Goal: Task Accomplishment & Management: Manage account settings

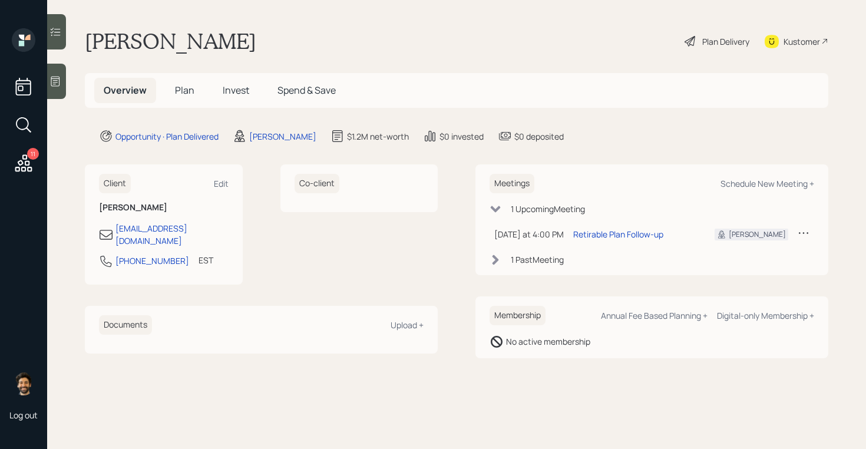
click at [180, 86] on span "Plan" at bounding box center [184, 90] width 19 height 13
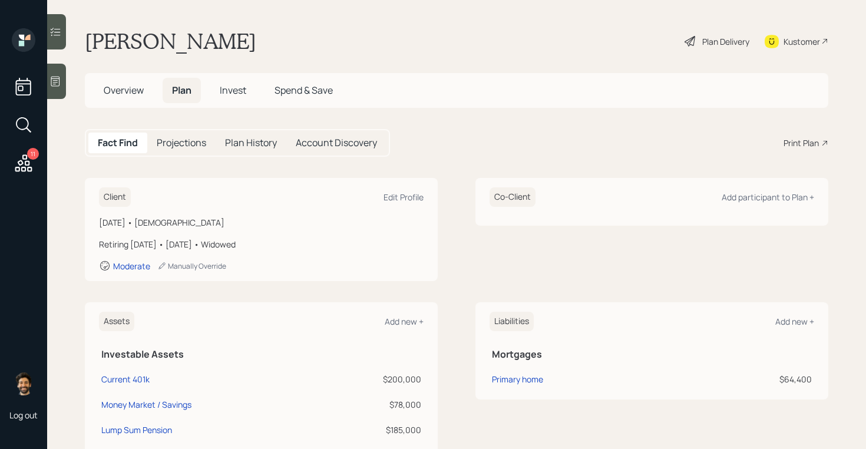
click at [709, 44] on div "Plan Delivery" at bounding box center [725, 41] width 47 height 12
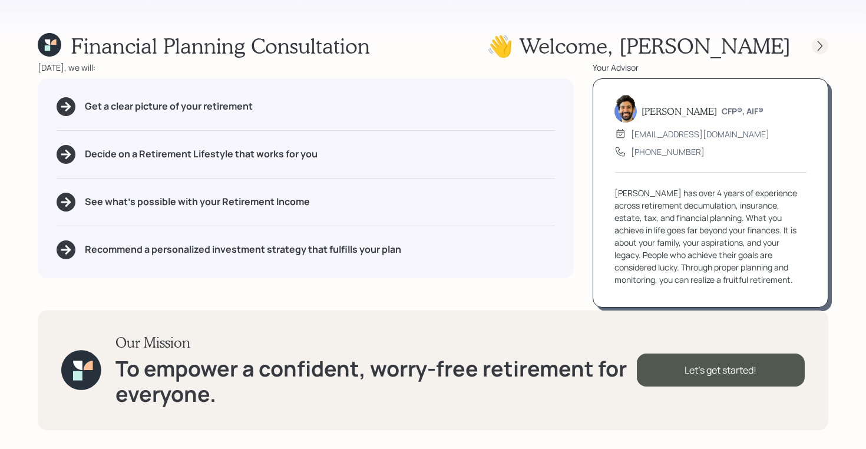
click at [820, 45] on icon at bounding box center [820, 46] width 12 height 12
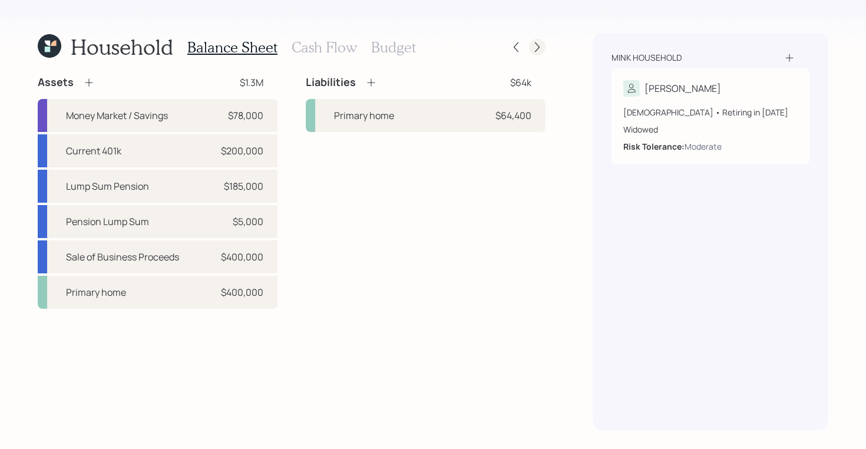
click at [535, 42] on icon at bounding box center [537, 47] width 5 height 10
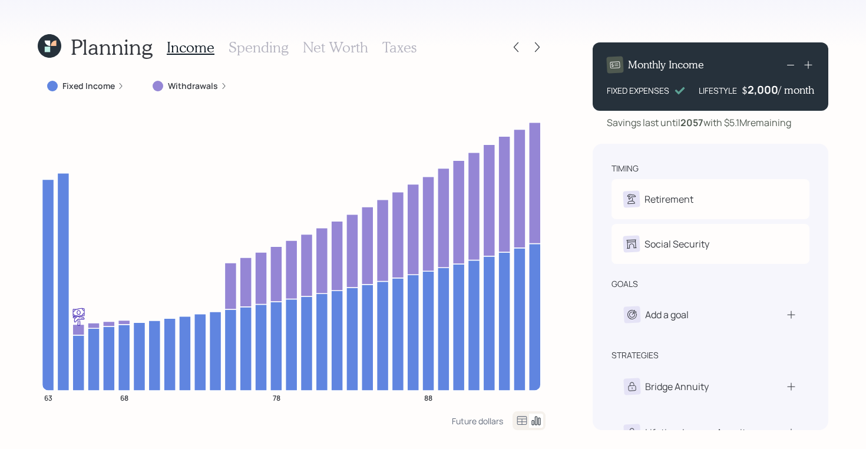
click at [390, 45] on h3 "Taxes" at bounding box center [399, 47] width 34 height 17
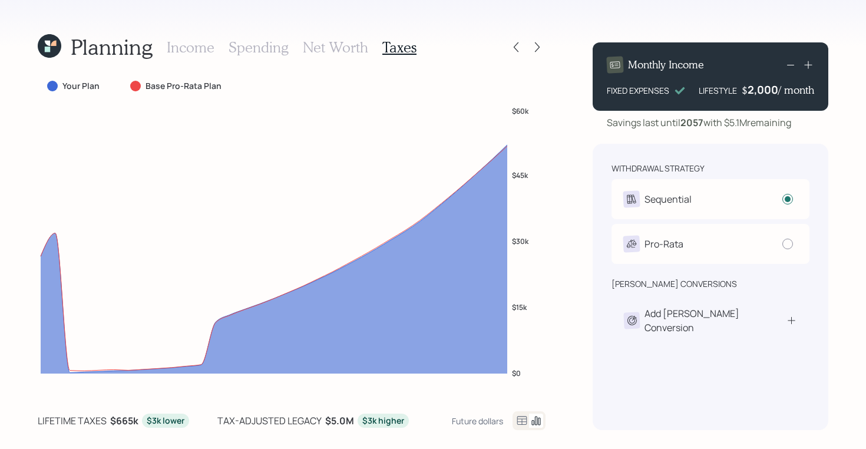
click at [171, 48] on h3 "Income" at bounding box center [191, 47] width 48 height 17
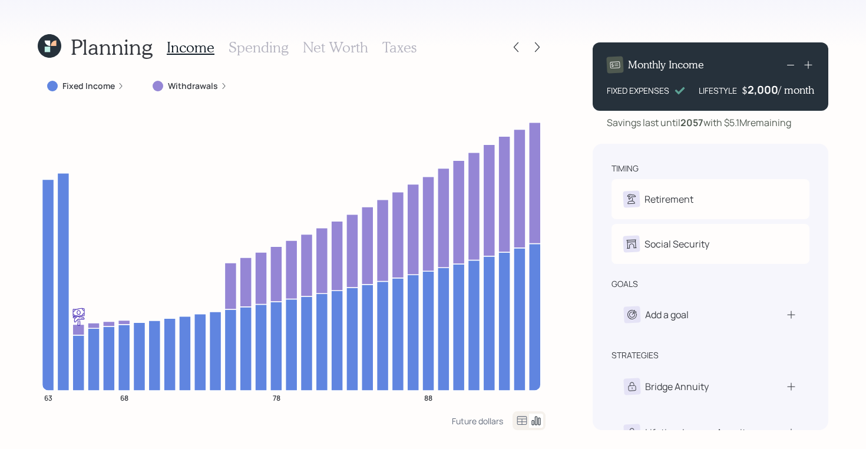
click at [48, 44] on icon at bounding box center [47, 43] width 5 height 5
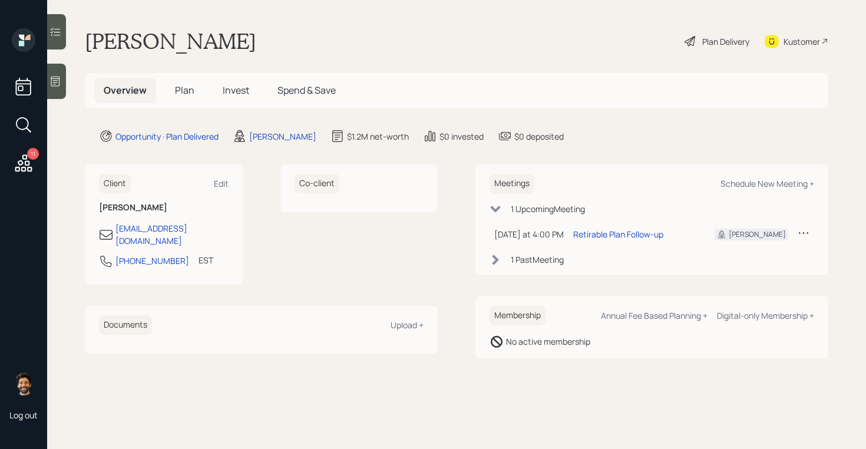
click at [178, 85] on span "Plan" at bounding box center [184, 90] width 19 height 13
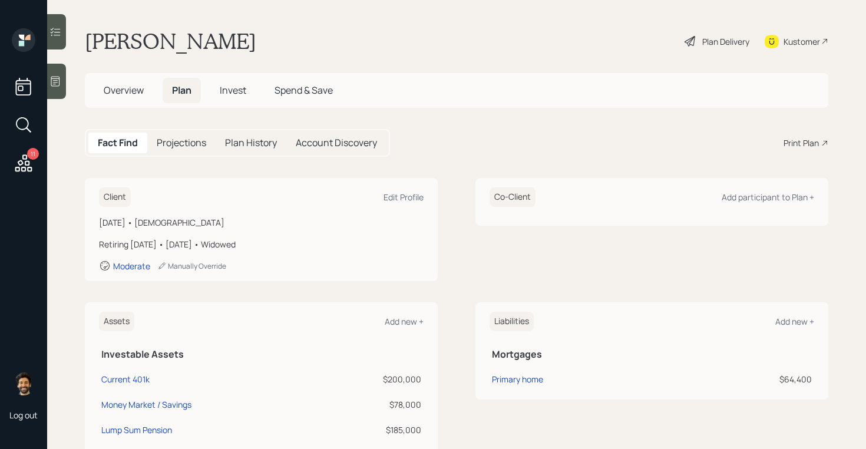
click at [690, 43] on icon at bounding box center [690, 41] width 14 height 14
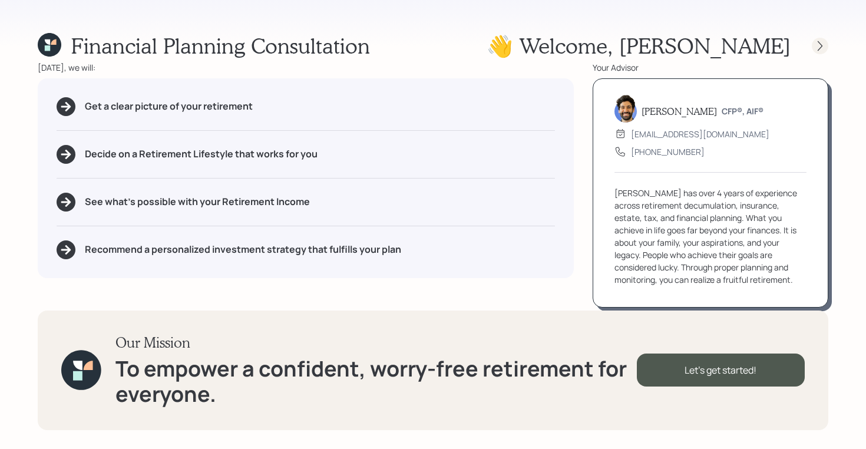
click at [821, 44] on icon at bounding box center [820, 46] width 12 height 12
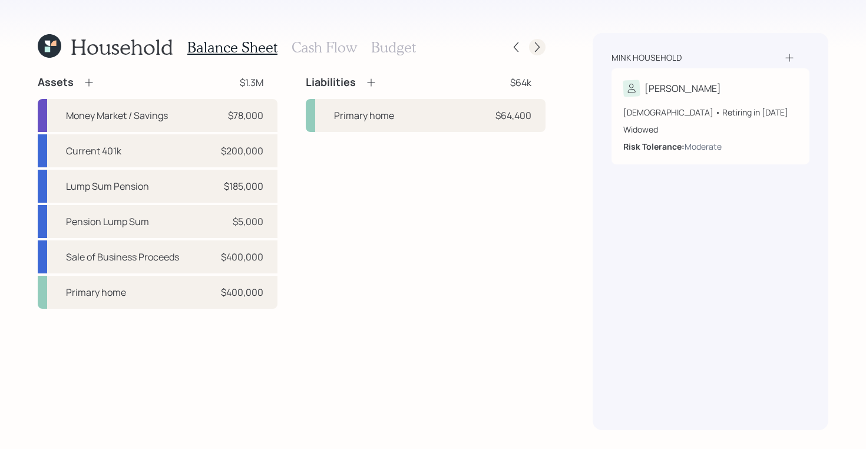
click at [533, 44] on icon at bounding box center [537, 47] width 12 height 12
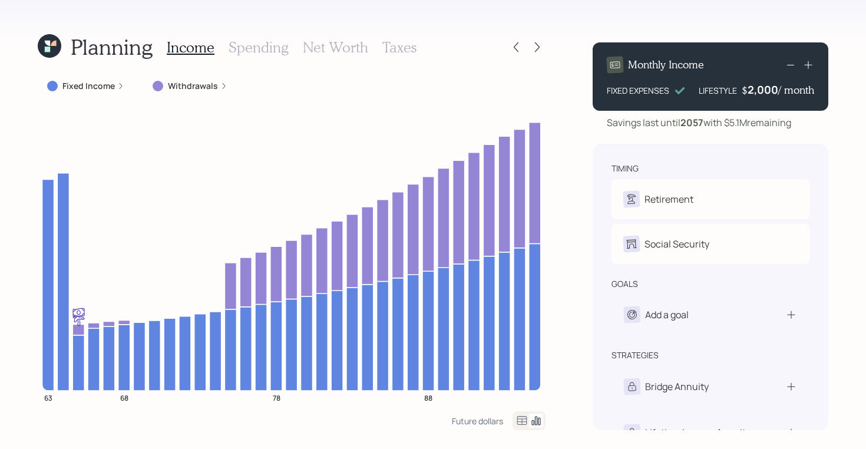
click at [533, 44] on icon at bounding box center [537, 47] width 12 height 12
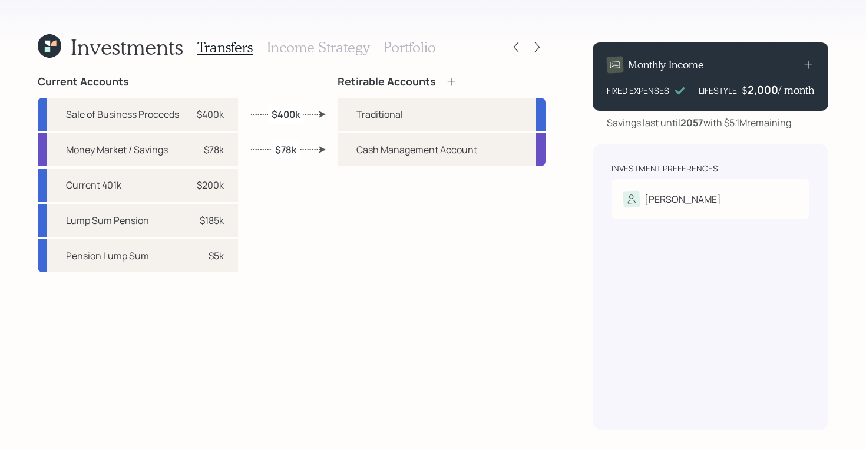
click at [405, 48] on h3 "Portfolio" at bounding box center [409, 47] width 52 height 17
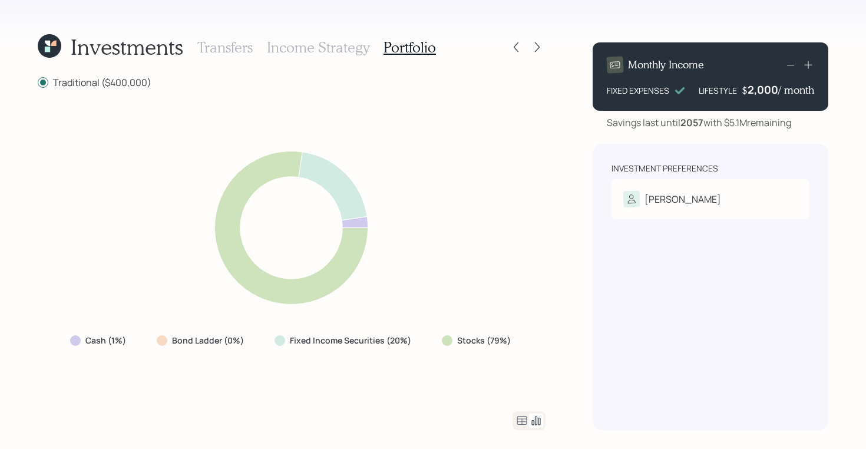
click at [45, 40] on icon at bounding box center [50, 46] width 24 height 24
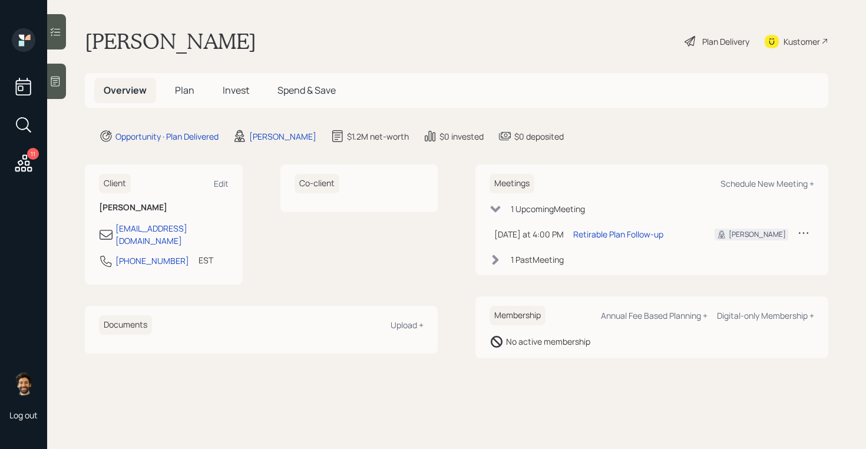
click at [232, 93] on span "Invest" at bounding box center [236, 90] width 26 height 13
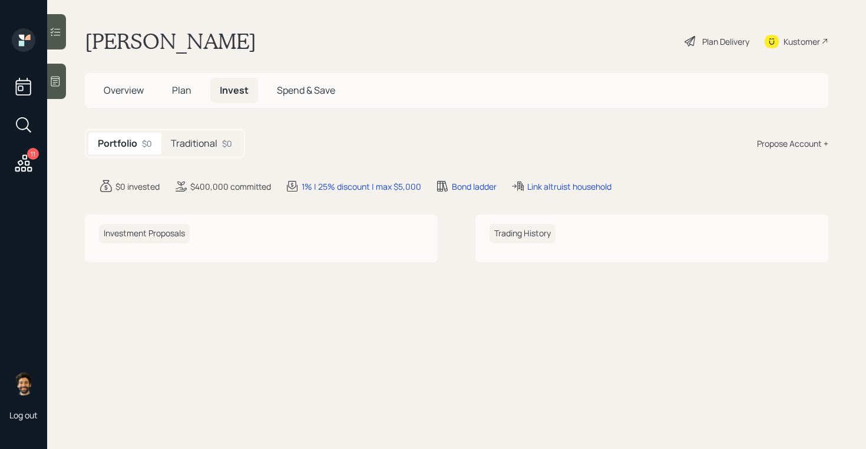
click at [187, 146] on h5 "Traditional" at bounding box center [194, 143] width 47 height 11
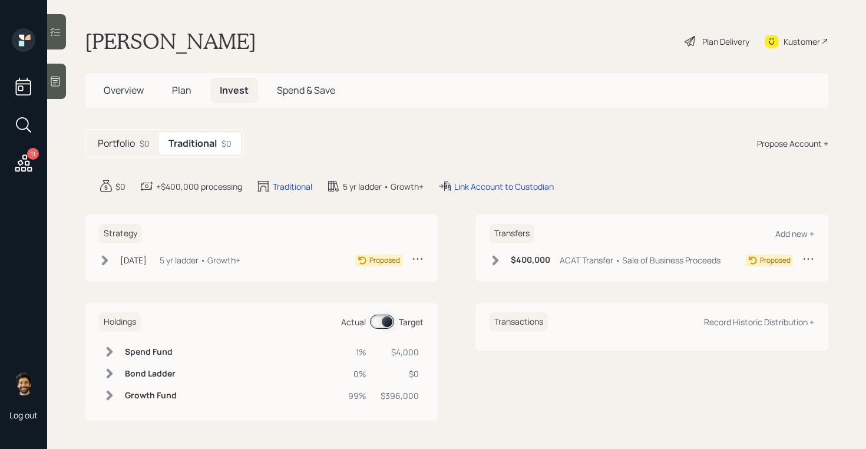
click at [181, 77] on div "Overview Plan Invest Spend & Save" at bounding box center [456, 90] width 743 height 35
click at [180, 90] on span "Plan" at bounding box center [181, 90] width 19 height 13
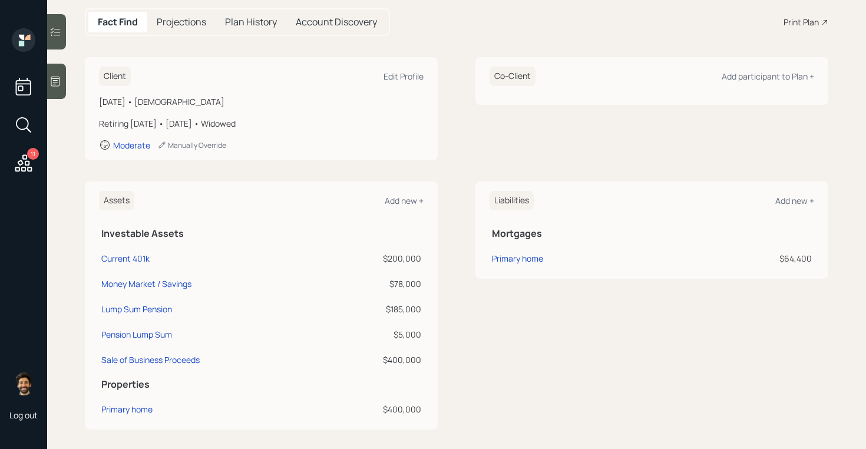
scroll to position [123, 0]
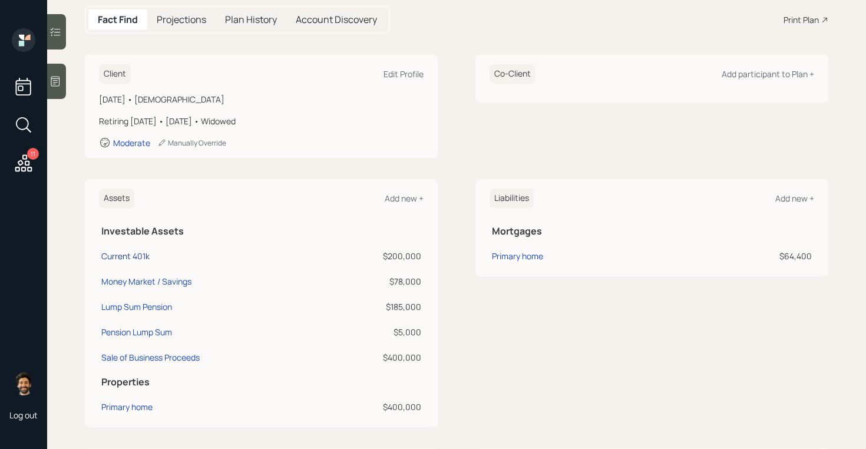
click at [102, 260] on div "Current 401k" at bounding box center [125, 256] width 48 height 12
select select "company_sponsored"
select select "balanced"
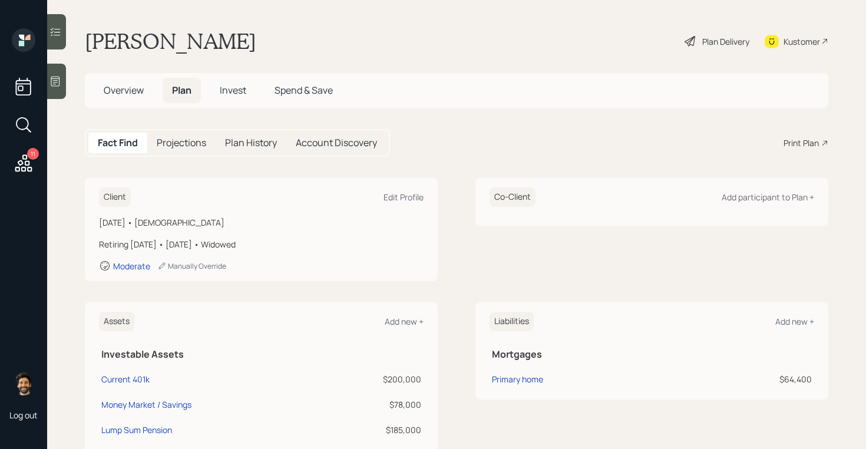
click at [243, 97] on h5 "Invest" at bounding box center [232, 90] width 45 height 25
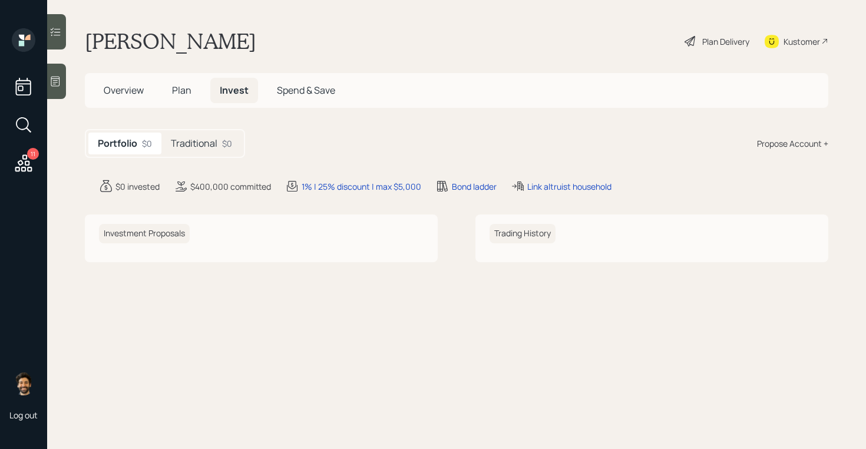
click at [777, 140] on div "Propose Account +" at bounding box center [792, 143] width 71 height 12
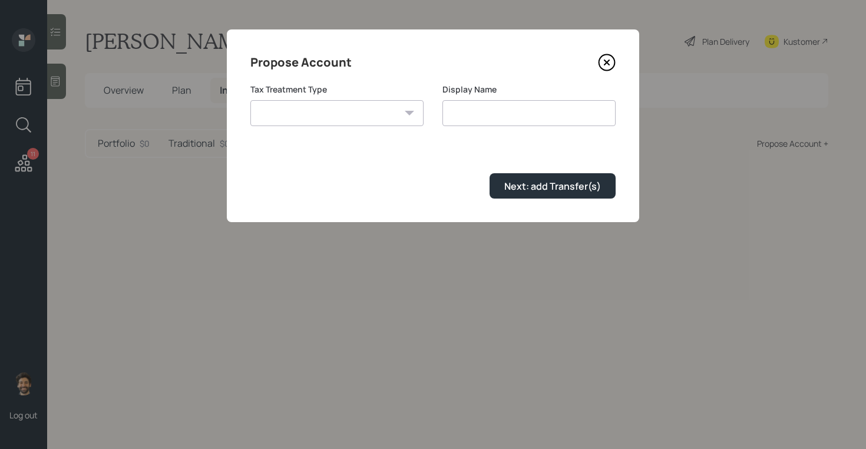
click at [385, 110] on select "Roth Taxable Traditional" at bounding box center [336, 113] width 173 height 26
select select "taxable"
click at [250, 100] on select "Roth Taxable Traditional" at bounding box center [336, 113] width 173 height 26
type input "Taxable"
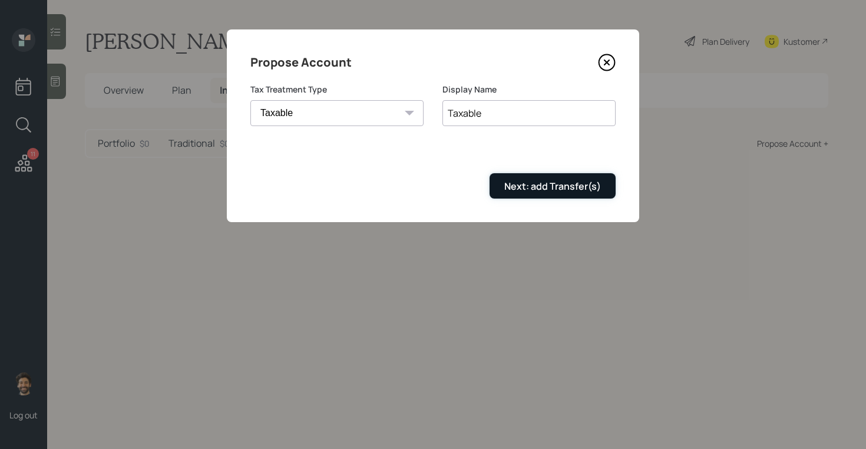
click at [536, 187] on div "Next: add Transfer(s)" at bounding box center [552, 186] width 97 height 13
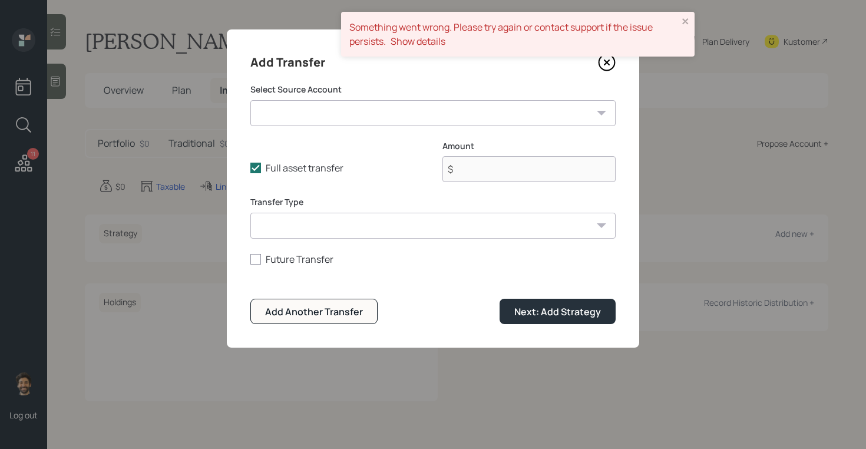
click at [318, 114] on select "Current 401k ($200,000 | 401(k)) Money Market / Savings ($78,000 | Emergency Fu…" at bounding box center [432, 113] width 365 height 26
select select "efcd088d-bc89-4f47-993a-762ec4e460eb"
click at [250, 100] on select "Current 401k ($200,000 | 401(k)) Money Market / Savings ($78,000 | Emergency Fu…" at bounding box center [432, 113] width 365 height 26
type input "$ 78,000"
click at [323, 221] on select "ACAT Transfer Non ACAT Transfer Capitalize Rollover Rollover Deposit" at bounding box center [432, 226] width 365 height 26
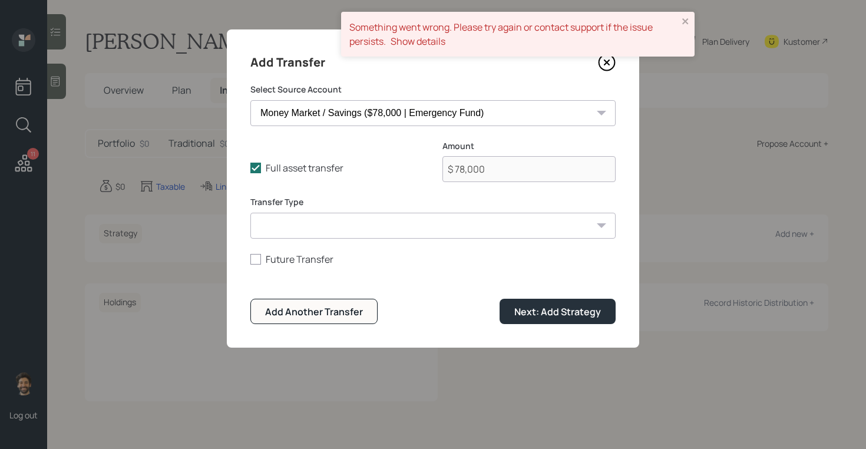
select select "acat_transfer"
click at [250, 213] on select "ACAT Transfer Non ACAT Transfer Capitalize Rollover Rollover Deposit" at bounding box center [432, 226] width 365 height 26
click at [485, 111] on select "Current 401k ($200,000 | 401(k)) Money Market / Savings ($78,000 | Emergency Fu…" at bounding box center [432, 113] width 365 height 26
select select "cea5137e-ad5e-4574-bbd4-5c424335395e"
click at [250, 100] on select "Current 401k ($200,000 | 401(k)) Money Market / Savings ($78,000 | Emergency Fu…" at bounding box center [432, 113] width 365 height 26
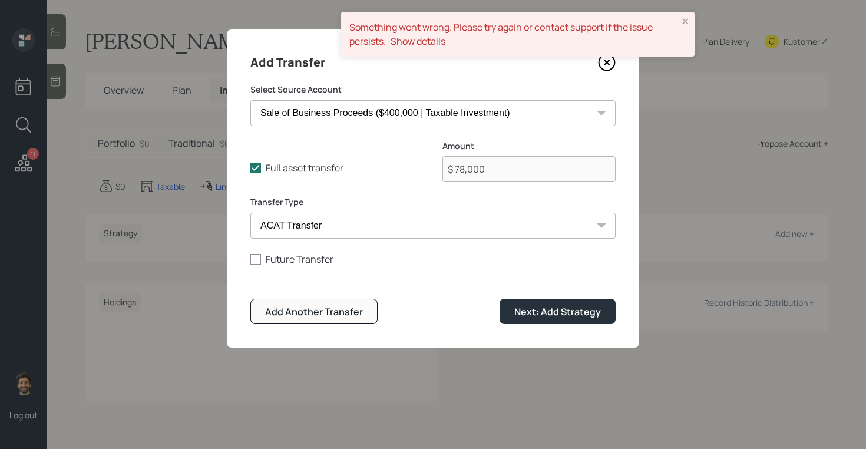
type input "$ 400,000"
click at [559, 317] on div "Next: Add Strategy" at bounding box center [557, 311] width 87 height 13
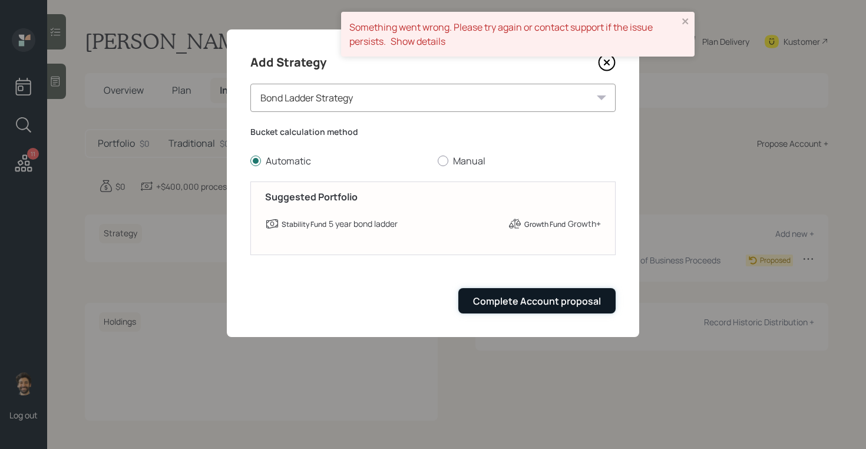
click at [533, 297] on div "Complete Account proposal" at bounding box center [537, 300] width 128 height 13
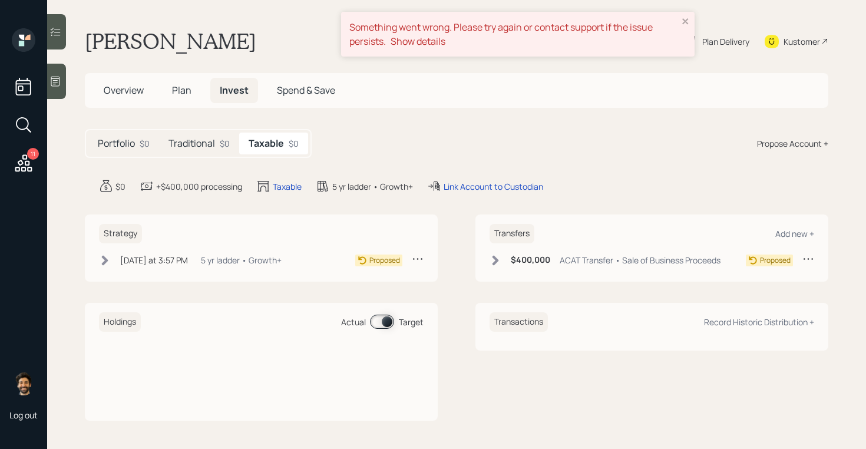
click at [174, 93] on span "Plan" at bounding box center [181, 90] width 19 height 13
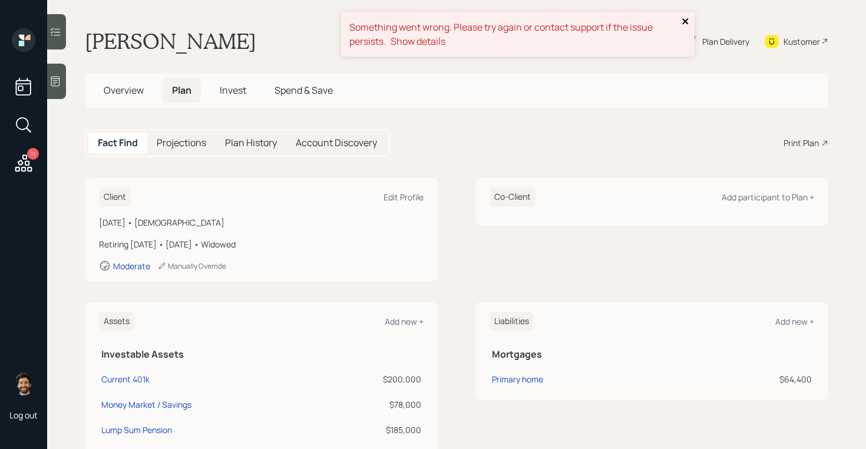
click at [684, 22] on icon "close" at bounding box center [685, 21] width 6 height 6
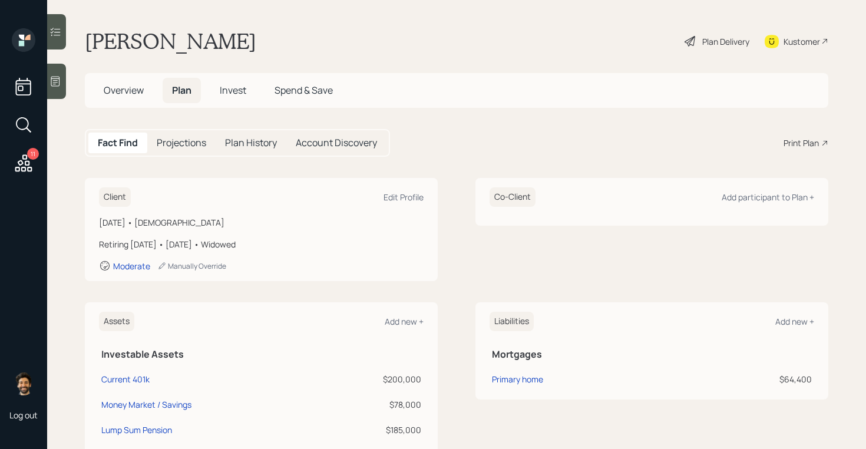
click at [692, 42] on icon at bounding box center [689, 41] width 11 height 11
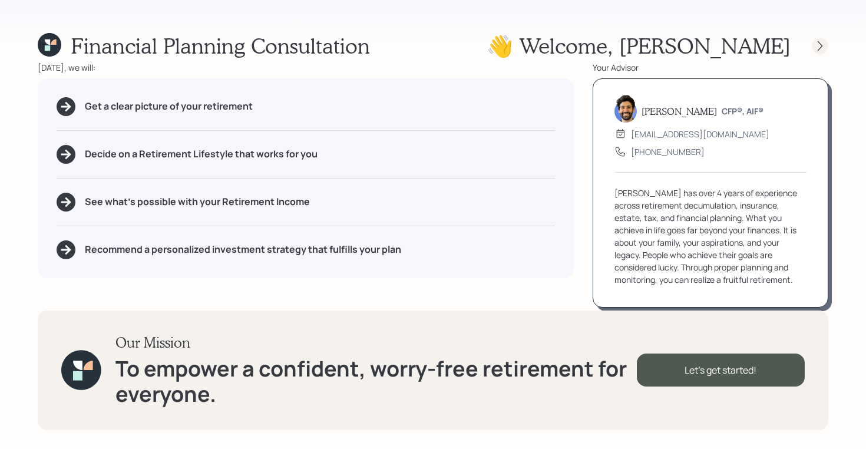
click at [816, 42] on icon at bounding box center [820, 46] width 12 height 12
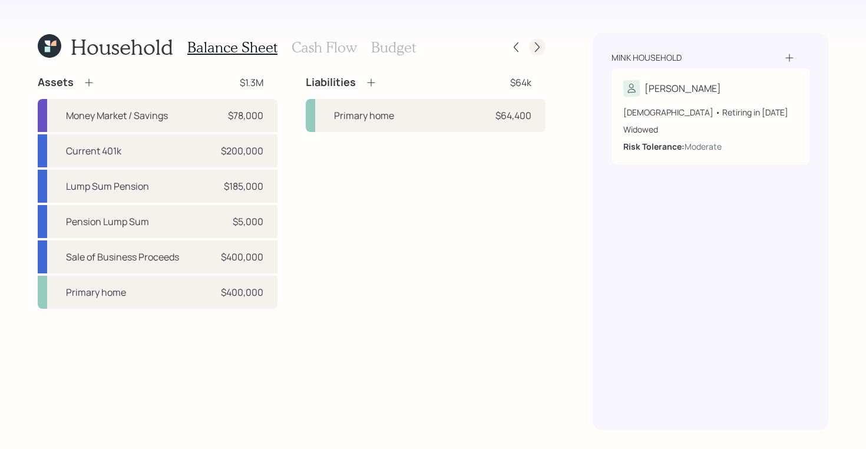
click at [540, 51] on icon at bounding box center [537, 47] width 12 height 12
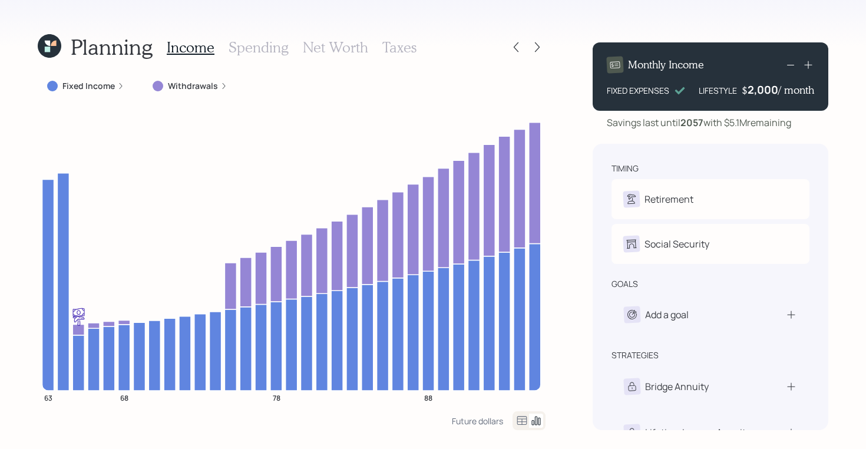
click at [540, 51] on icon at bounding box center [537, 47] width 12 height 12
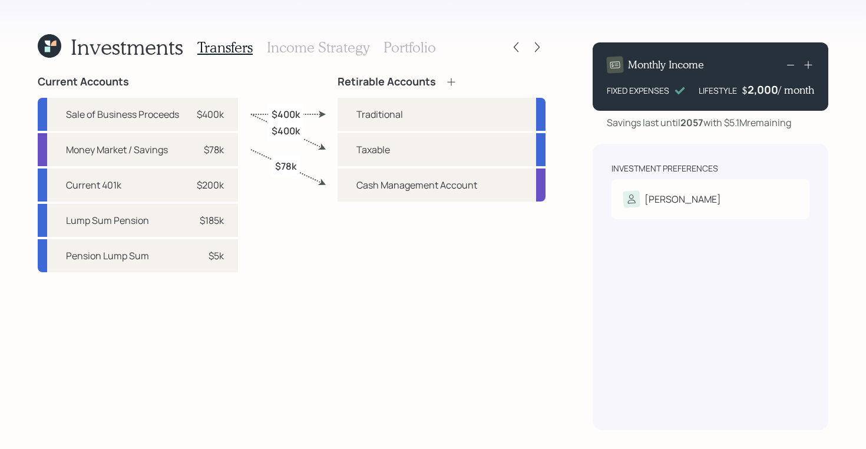
click at [325, 51] on h3 "Income Strategy" at bounding box center [318, 47] width 102 height 17
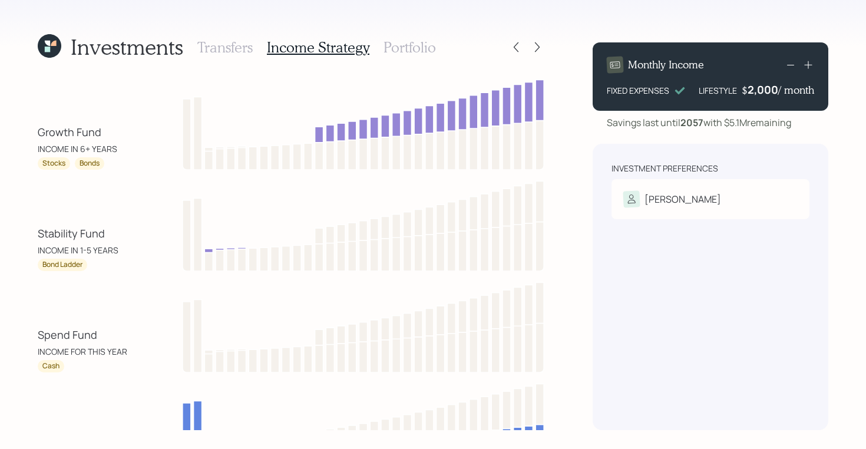
click at [417, 48] on h3 "Portfolio" at bounding box center [409, 47] width 52 height 17
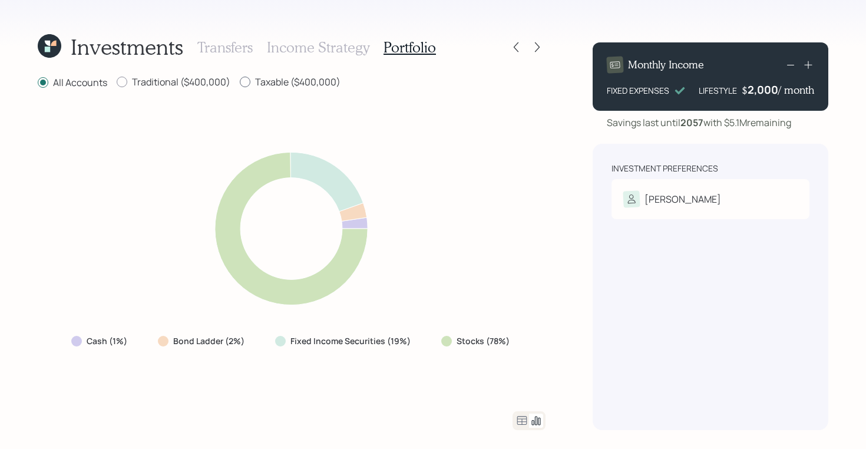
click at [264, 78] on label "Taxable ($400,000)" at bounding box center [290, 81] width 101 height 13
click at [240, 82] on input "Taxable ($400,000)" at bounding box center [239, 82] width 1 height 1
radio input "true"
radio input "false"
drag, startPoint x: 339, startPoint y: 84, endPoint x: 249, endPoint y: 88, distance: 90.2
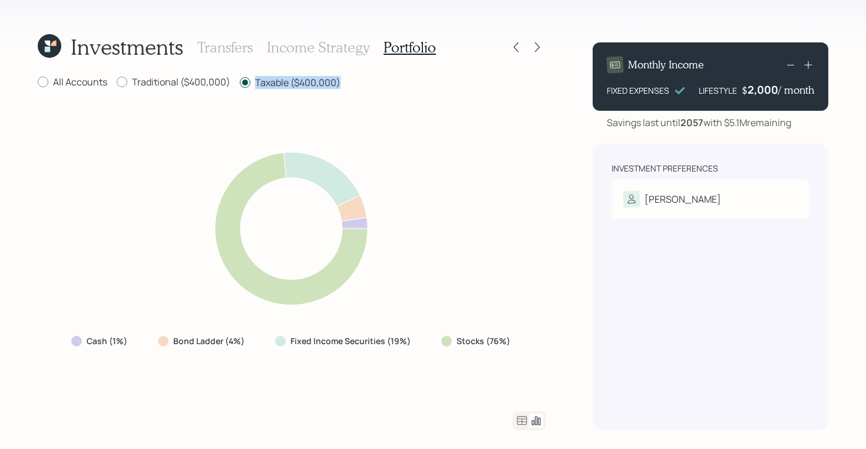
click at [249, 88] on label "Taxable ($400,000)" at bounding box center [290, 82] width 101 height 13
click at [512, 326] on div "Cash (1%) Bond Ladder (4%) Fixed Income Securities (19%) Stocks (76%)" at bounding box center [292, 250] width 508 height 293
drag, startPoint x: 511, startPoint y: 343, endPoint x: 445, endPoint y: 347, distance: 65.5
click at [445, 347] on div "Stocks (76%)" at bounding box center [477, 340] width 90 height 21
drag, startPoint x: 411, startPoint y: 346, endPoint x: 169, endPoint y: 339, distance: 242.1
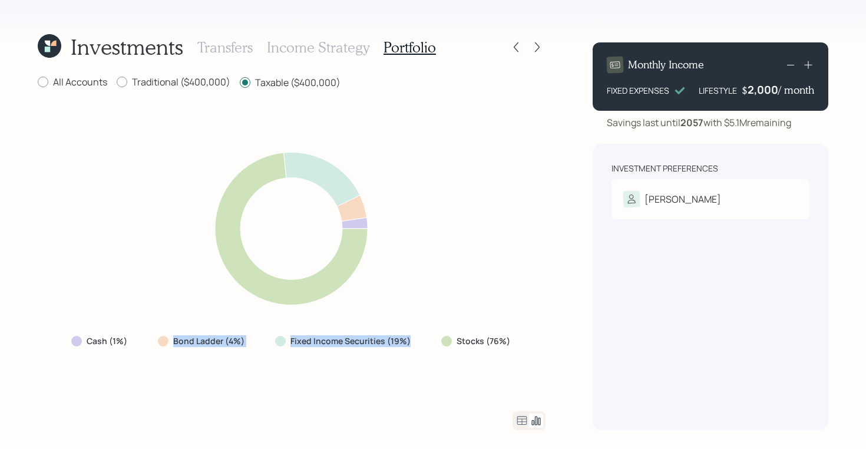
click at [169, 339] on div "Cash (1%) Bond Ladder (4%) Fixed Income Securities (19%) Stocks (76%)" at bounding box center [292, 340] width 460 height 21
click at [524, 426] on icon at bounding box center [522, 420] width 14 height 14
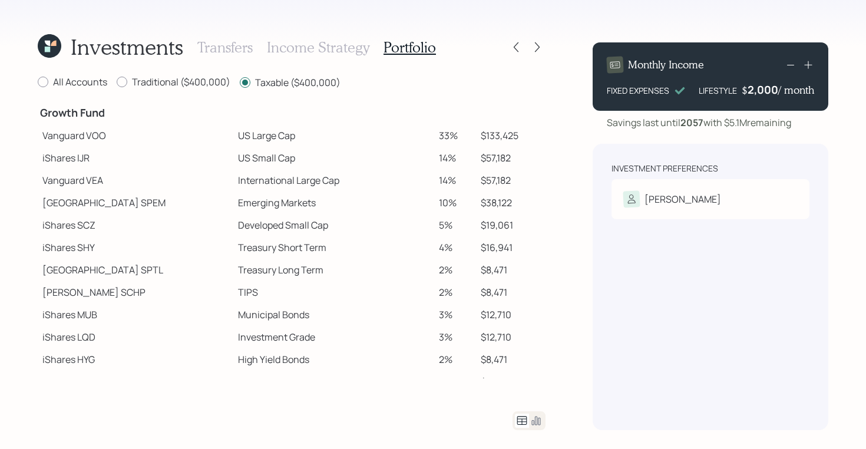
scroll to position [191, 0]
drag, startPoint x: 474, startPoint y: 132, endPoint x: 519, endPoint y: 141, distance: 45.7
click at [519, 141] on td "$133,425" at bounding box center [510, 136] width 69 height 22
drag, startPoint x: 45, startPoint y: 138, endPoint x: 78, endPoint y: 147, distance: 34.9
click at [78, 147] on tbody "Spend Fund CASH Cash (Account Management) 1% $4,000 Stability Fund Invesco BSCP…" at bounding box center [292, 153] width 508 height 480
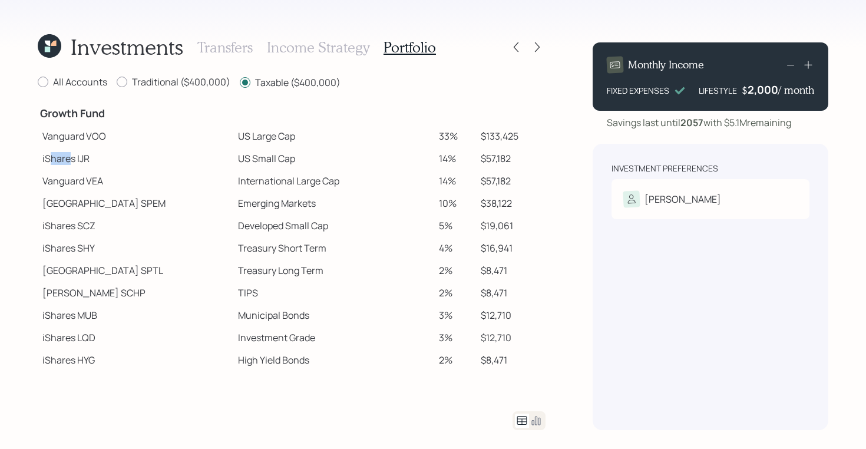
drag, startPoint x: 50, startPoint y: 163, endPoint x: 72, endPoint y: 164, distance: 21.8
click at [71, 163] on td "iShares IJR" at bounding box center [135, 158] width 195 height 22
drag, startPoint x: 44, startPoint y: 204, endPoint x: 103, endPoint y: 204, distance: 59.5
click at [103, 204] on td "State Street SPEM" at bounding box center [135, 203] width 195 height 22
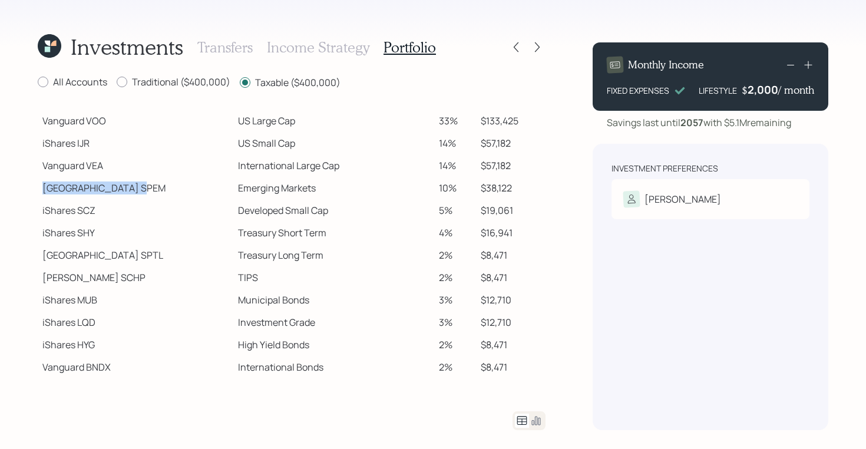
click at [54, 45] on icon at bounding box center [53, 43] width 5 height 5
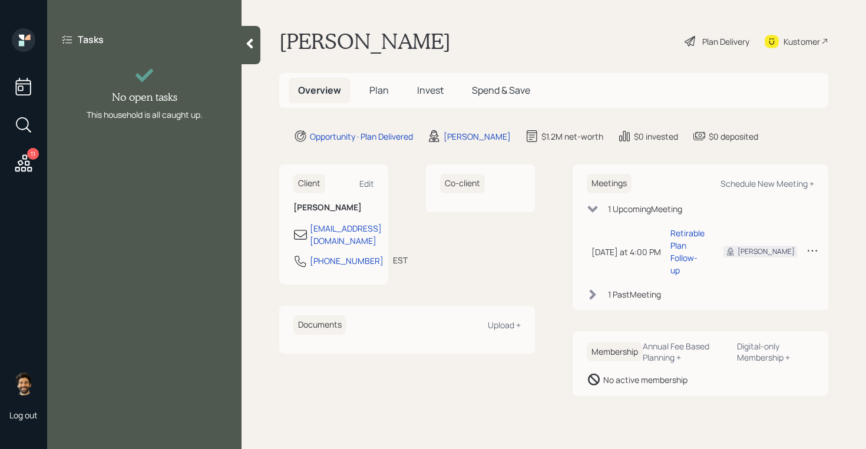
click at [254, 39] on icon at bounding box center [250, 44] width 12 height 12
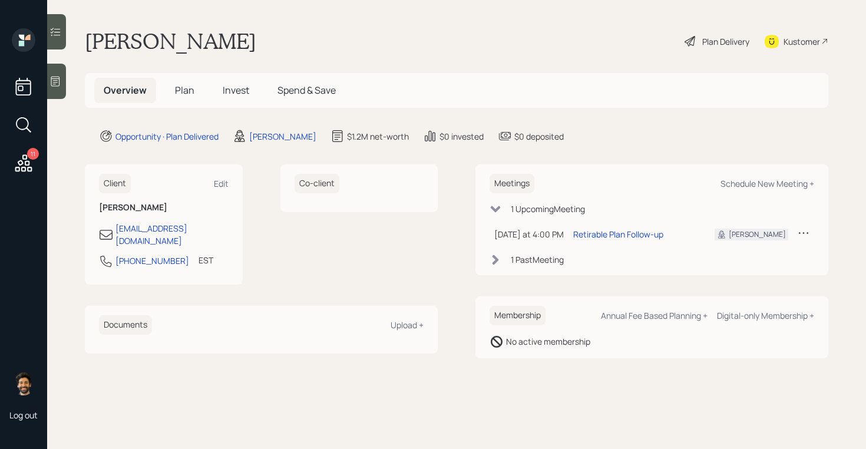
click at [722, 39] on div "Plan Delivery" at bounding box center [725, 41] width 47 height 12
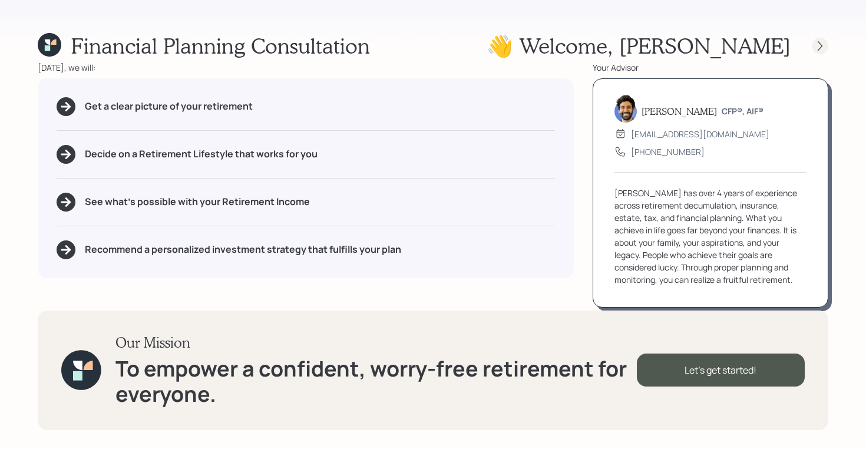
click at [819, 48] on icon at bounding box center [819, 46] width 5 height 10
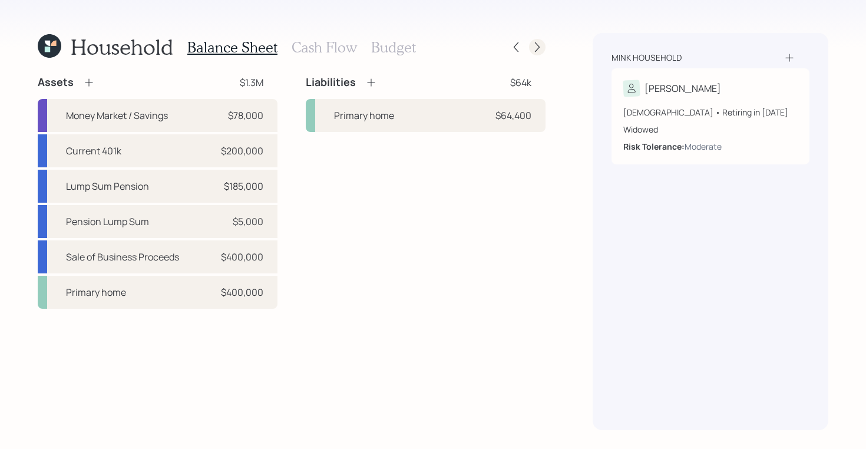
click at [540, 47] on icon at bounding box center [537, 47] width 12 height 12
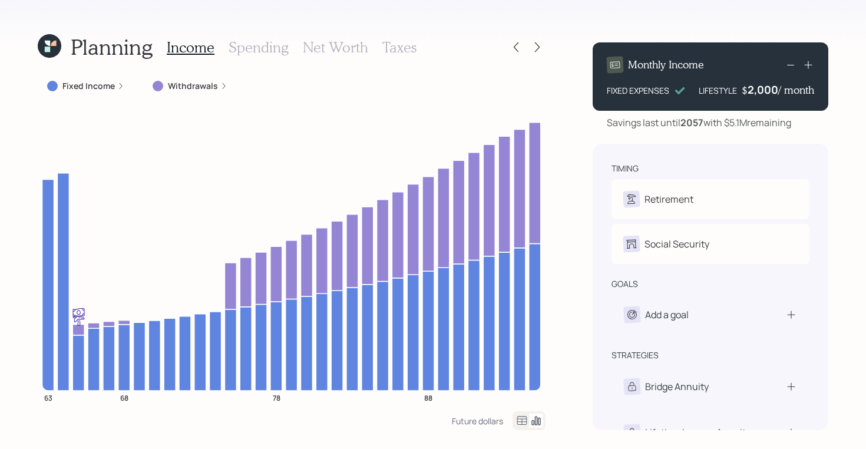
click at [540, 47] on icon at bounding box center [537, 47] width 12 height 12
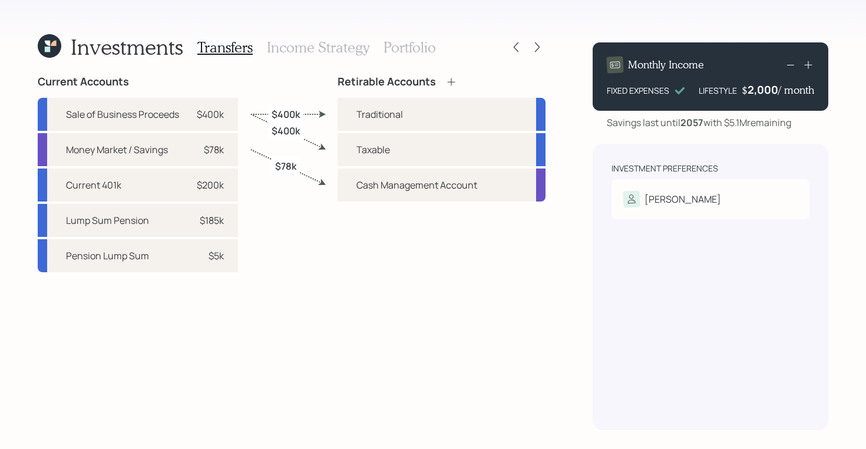
click at [414, 56] on div "Transfers Income Strategy Portfolio" at bounding box center [316, 47] width 238 height 28
click at [416, 51] on h3 "Portfolio" at bounding box center [409, 47] width 52 height 17
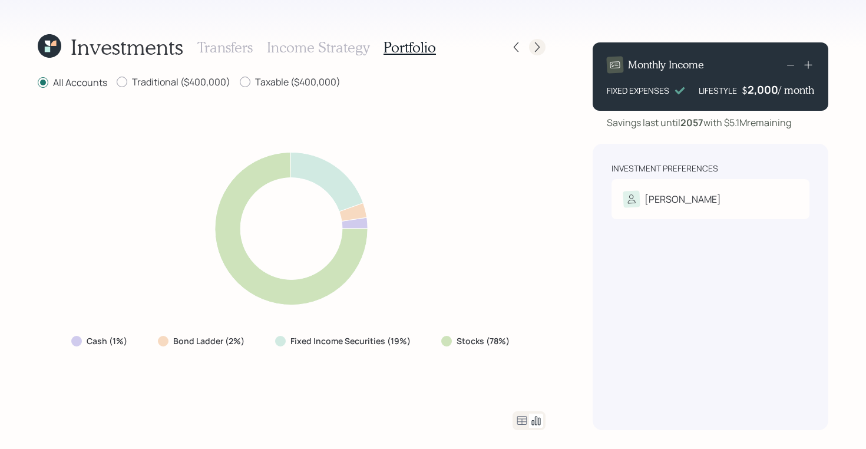
click at [534, 41] on icon at bounding box center [537, 47] width 12 height 12
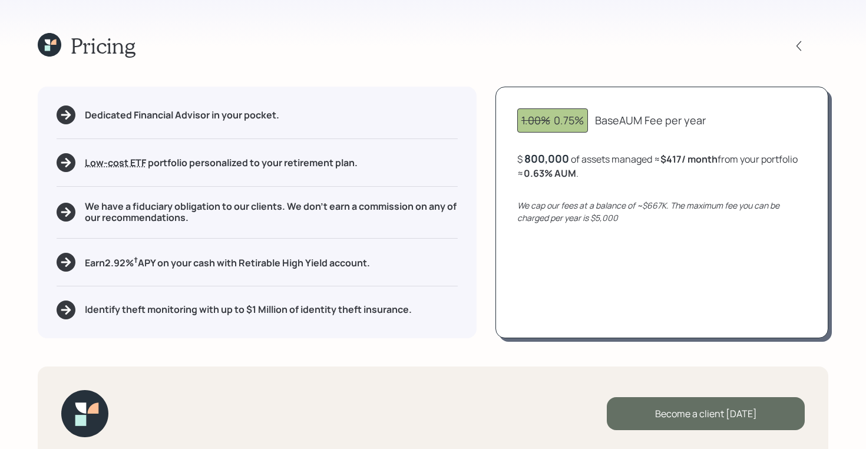
click at [688, 418] on div "Become a client today" at bounding box center [706, 413] width 198 height 33
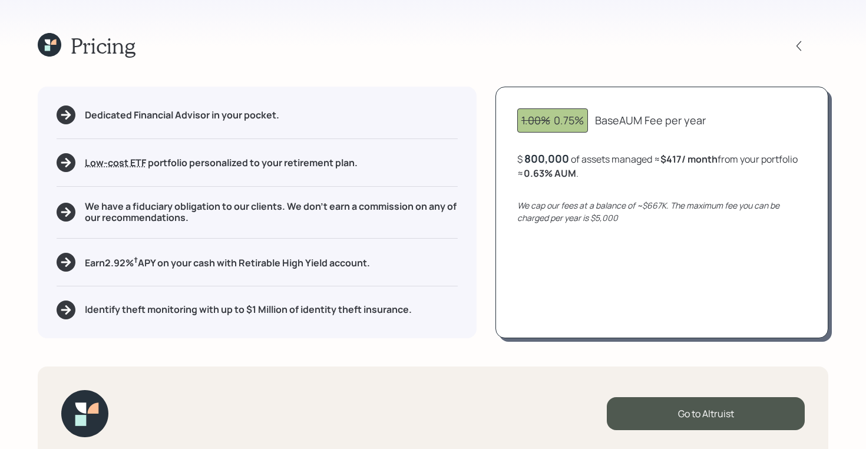
click at [52, 47] on icon at bounding box center [50, 45] width 24 height 24
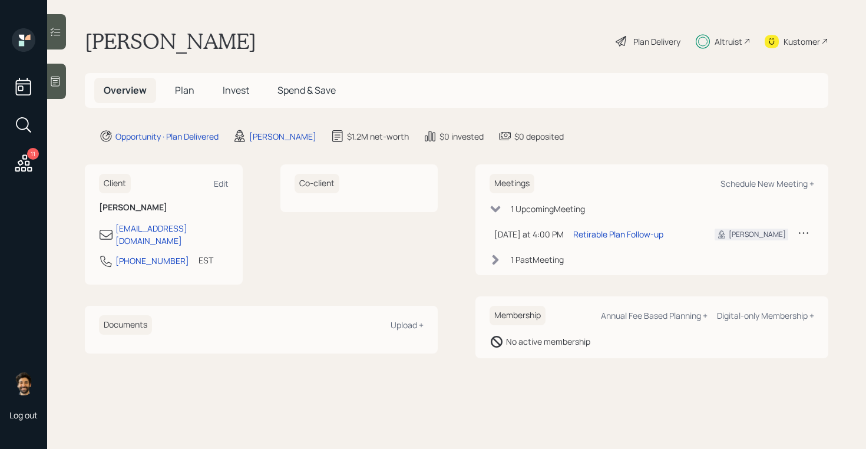
click at [184, 95] on span "Plan" at bounding box center [184, 90] width 19 height 13
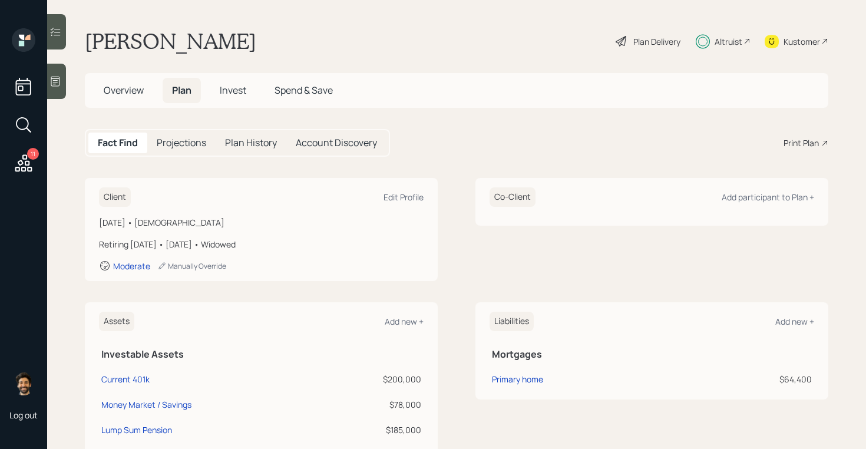
click at [130, 89] on span "Overview" at bounding box center [124, 90] width 40 height 13
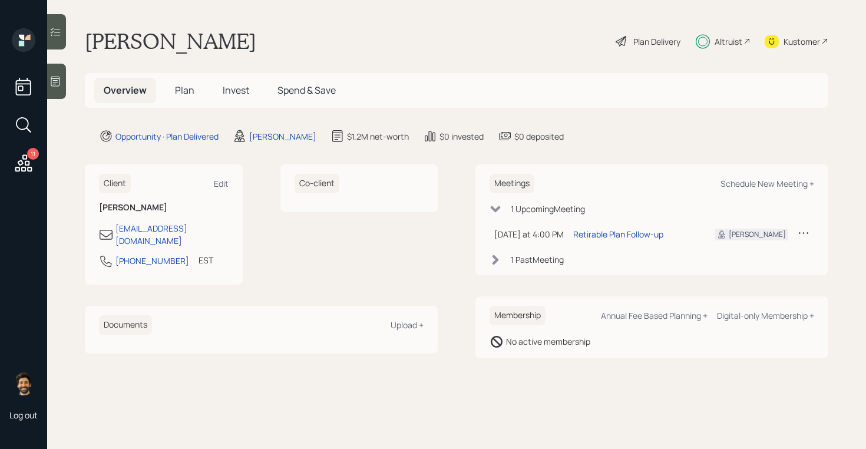
click at [236, 90] on span "Invest" at bounding box center [236, 90] width 26 height 13
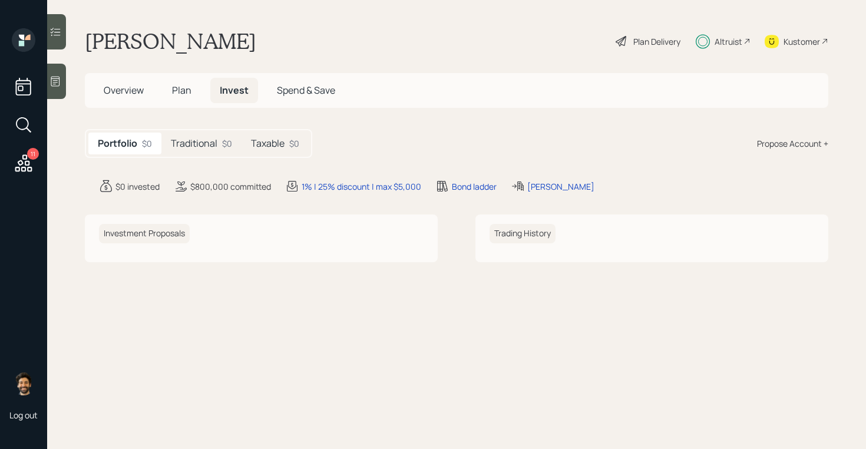
click at [194, 141] on h5 "Traditional" at bounding box center [194, 143] width 47 height 11
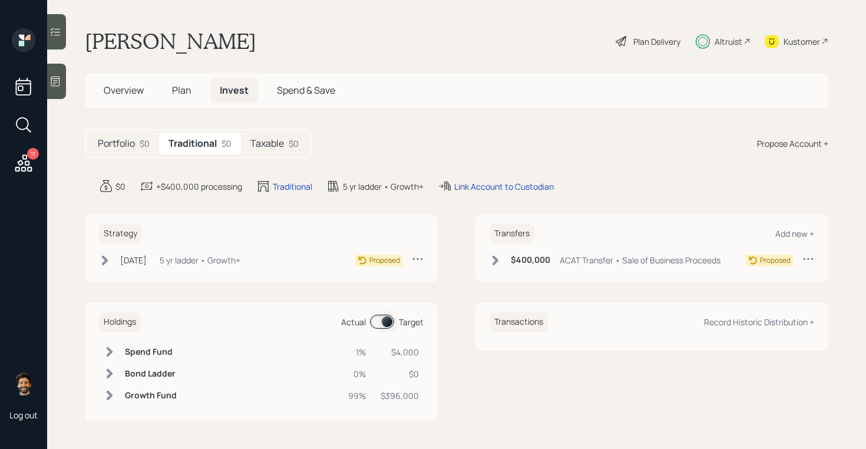
click at [276, 138] on h5 "Taxable" at bounding box center [267, 143] width 34 height 11
click at [190, 86] on span "Plan" at bounding box center [181, 90] width 19 height 13
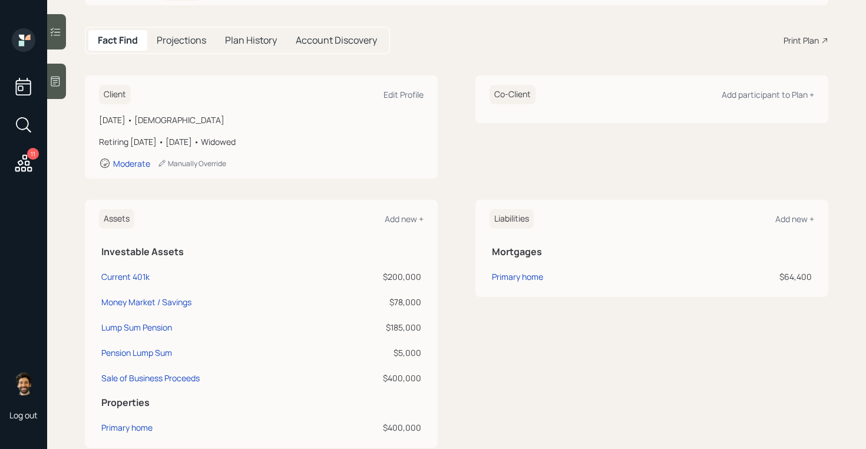
scroll to position [105, 0]
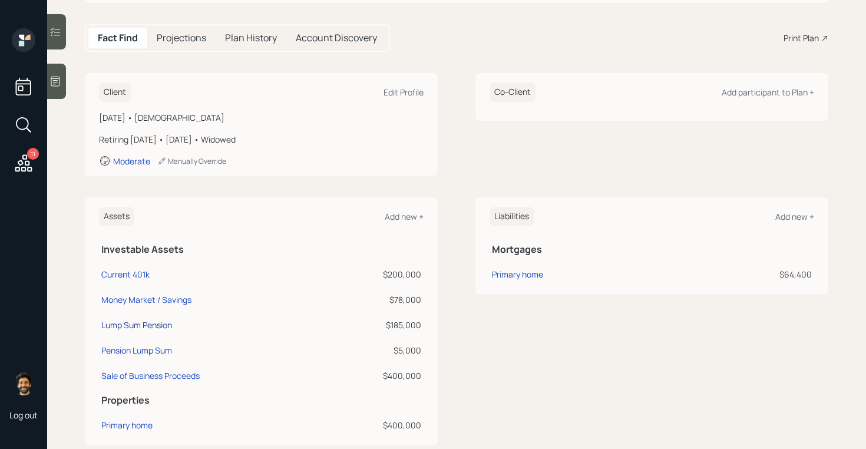
click at [145, 322] on div "Lump Sum Pension" at bounding box center [136, 325] width 71 height 12
select select "ira"
select select "balanced"
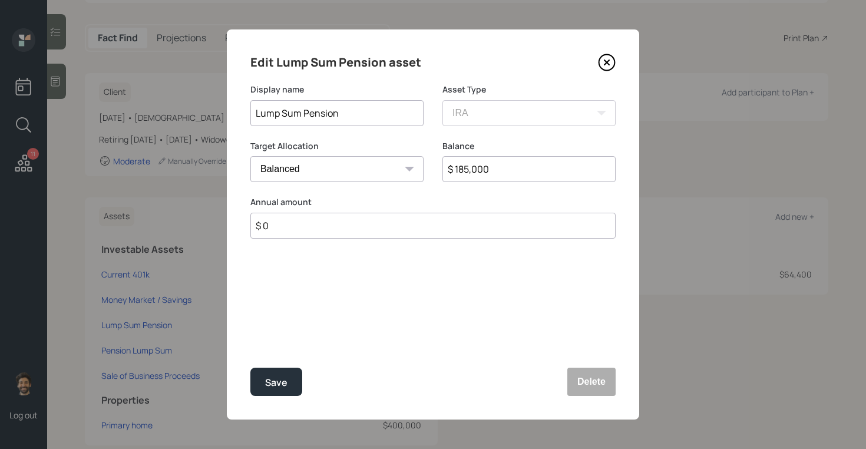
click at [601, 64] on icon at bounding box center [607, 63] width 18 height 18
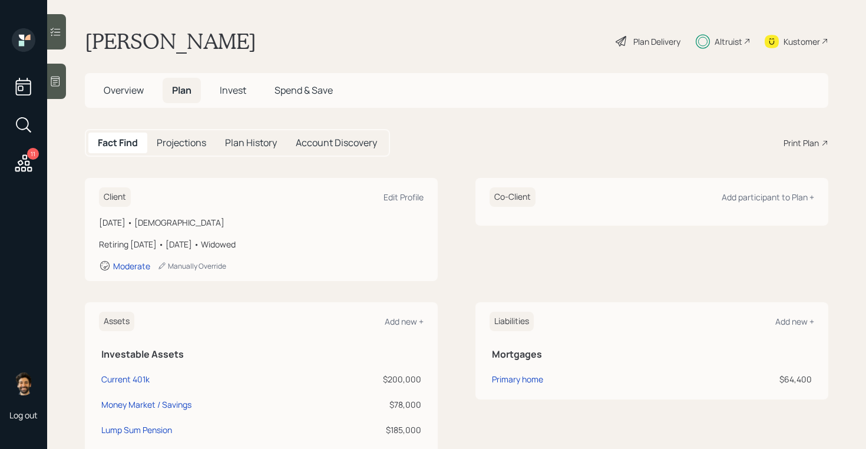
click at [724, 41] on div "Altruist" at bounding box center [728, 41] width 28 height 12
click at [722, 35] on div "Altruist" at bounding box center [728, 41] width 28 height 12
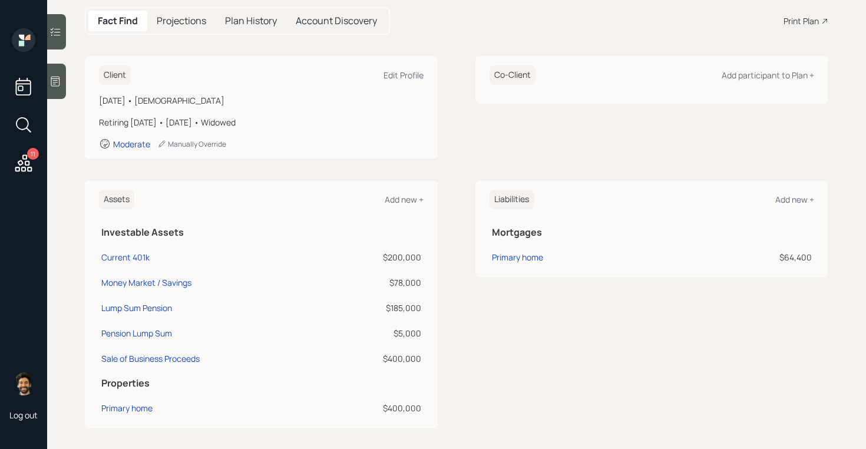
scroll to position [151, 0]
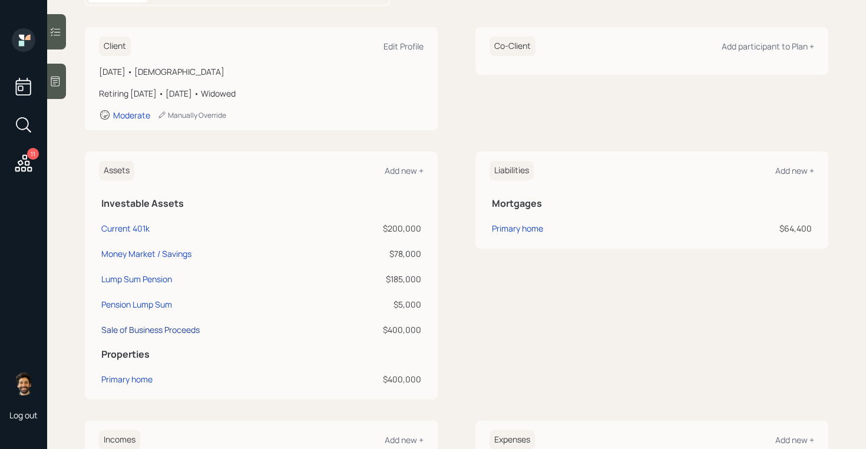
click at [147, 329] on div "Sale of Business Proceeds" at bounding box center [150, 329] width 98 height 12
select select "taxable"
select select "balanced"
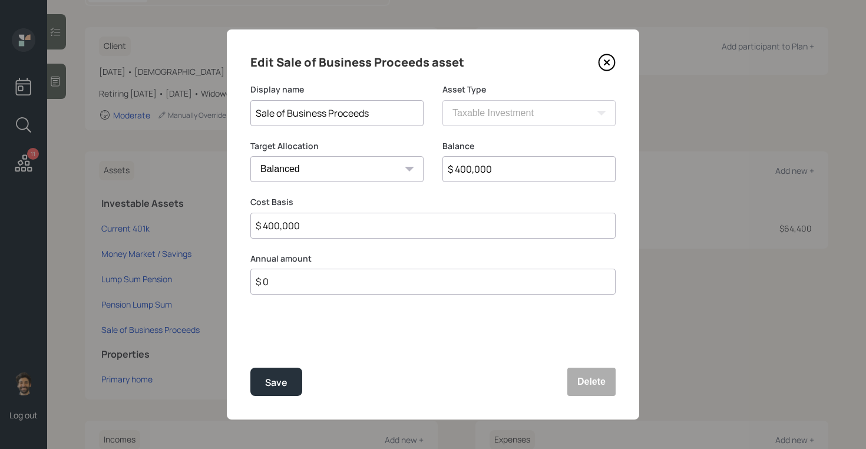
click at [460, 174] on input "$ 400,000" at bounding box center [528, 169] width 173 height 26
type input "$ 20,000"
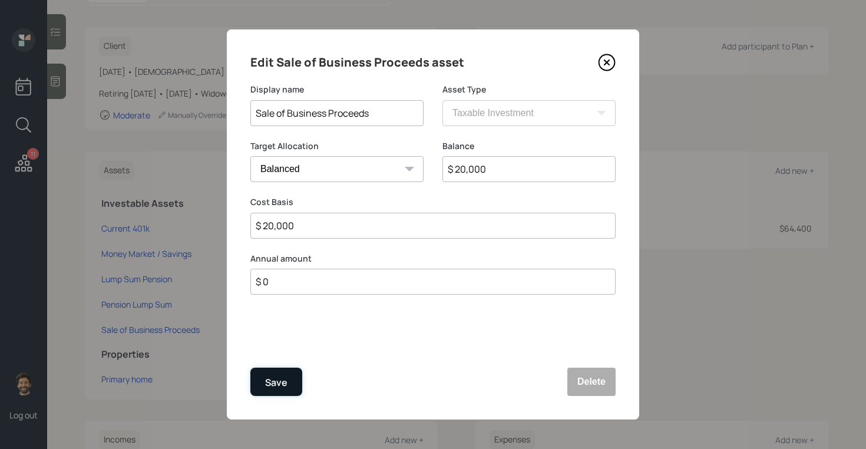
click at [281, 369] on button "Save" at bounding box center [276, 381] width 52 height 28
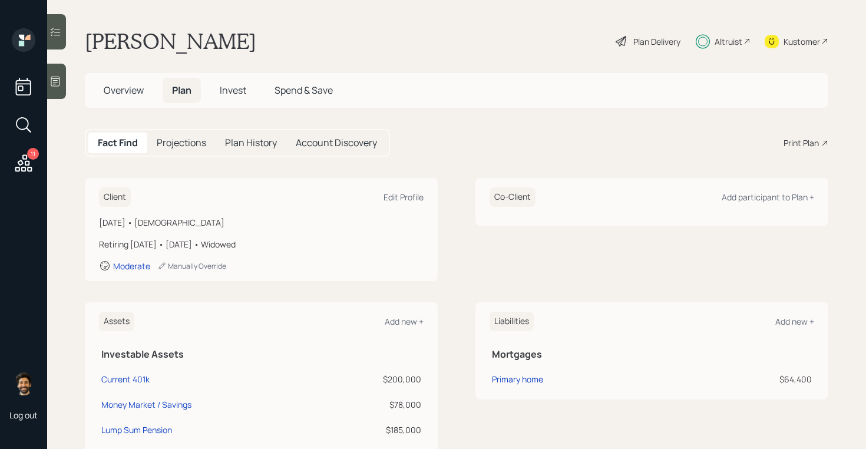
click at [240, 91] on span "Invest" at bounding box center [233, 90] width 26 height 13
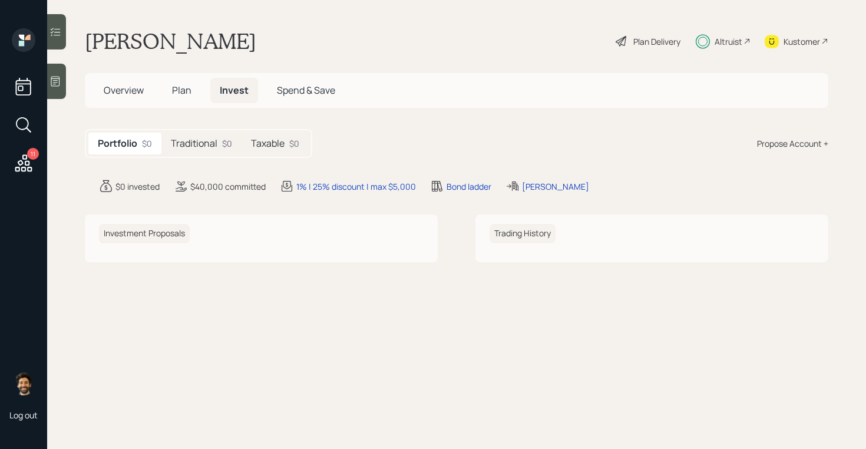
click at [269, 147] on h5 "Taxable" at bounding box center [268, 143] width 34 height 11
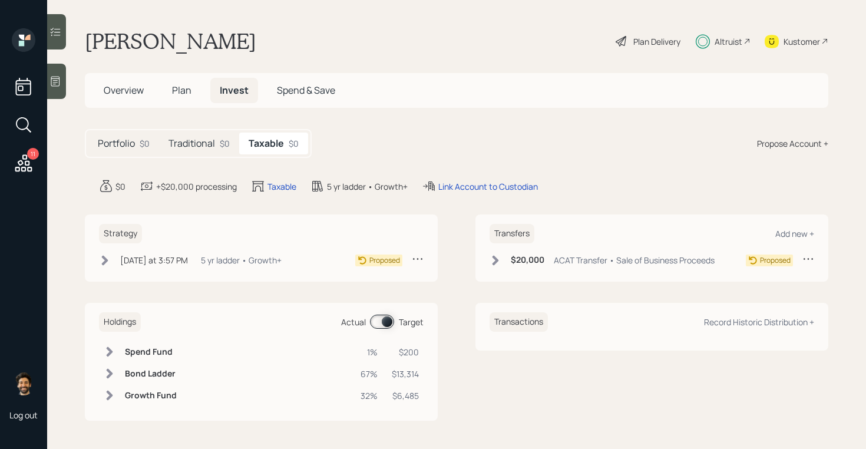
click at [657, 41] on div "Plan Delivery" at bounding box center [656, 41] width 47 height 12
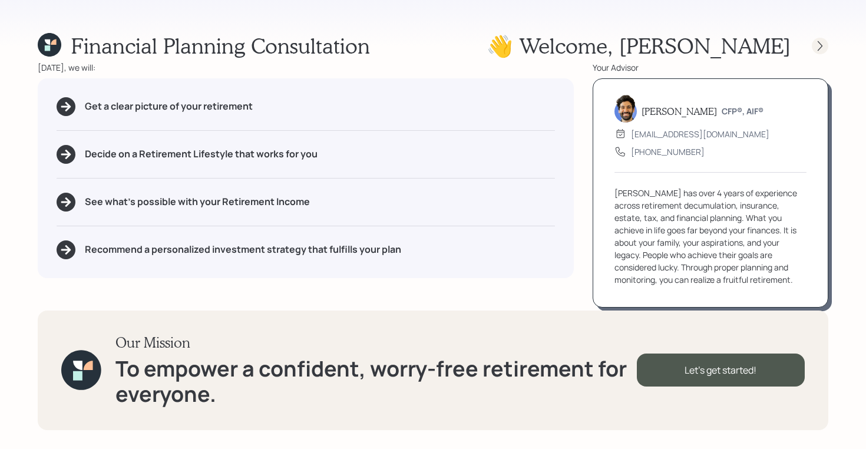
click at [818, 49] on icon at bounding box center [819, 46] width 5 height 10
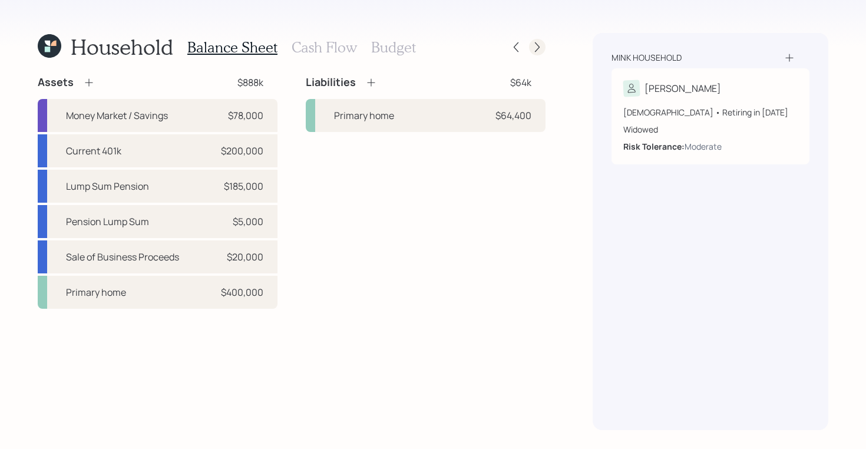
click at [536, 42] on icon at bounding box center [537, 47] width 12 height 12
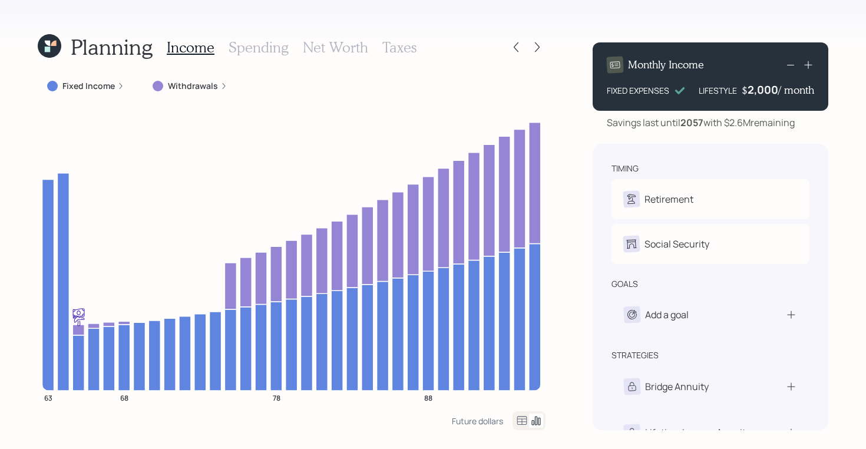
click at [337, 44] on h3 "Net Worth" at bounding box center [335, 47] width 65 height 17
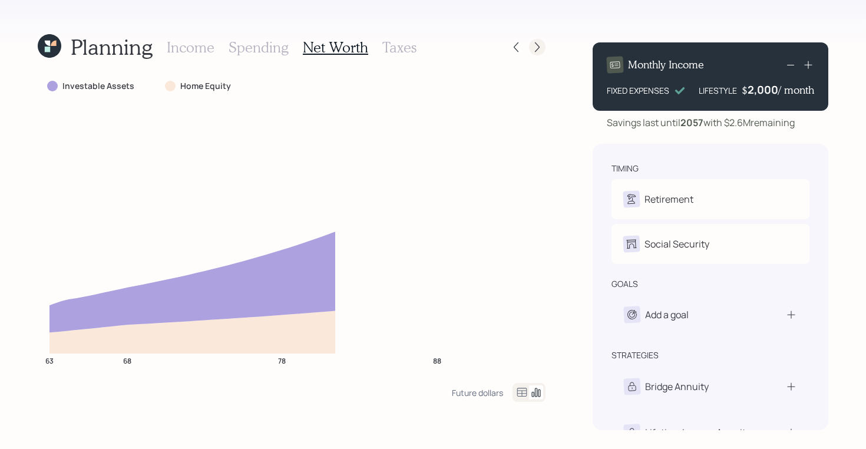
click at [533, 43] on icon at bounding box center [537, 47] width 12 height 12
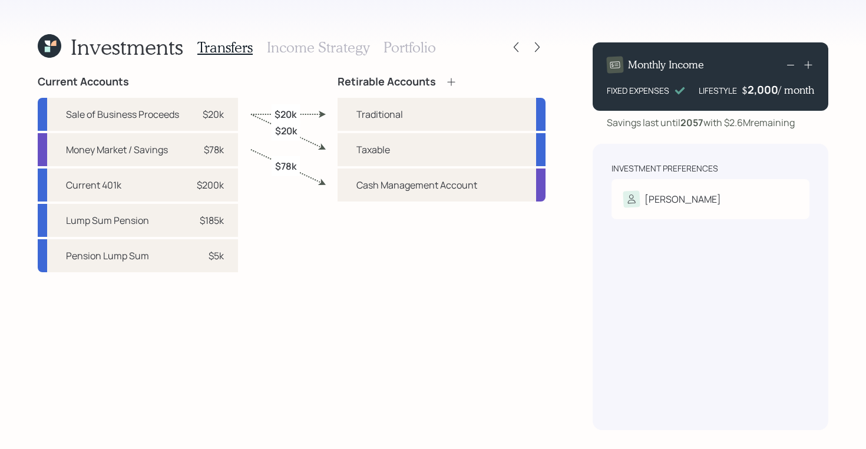
click at [337, 48] on h3 "Income Strategy" at bounding box center [318, 47] width 102 height 17
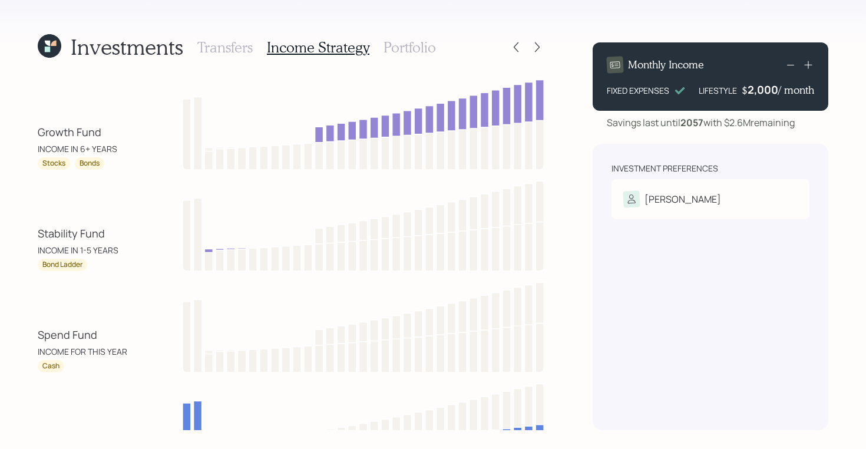
click at [402, 51] on h3 "Portfolio" at bounding box center [409, 47] width 52 height 17
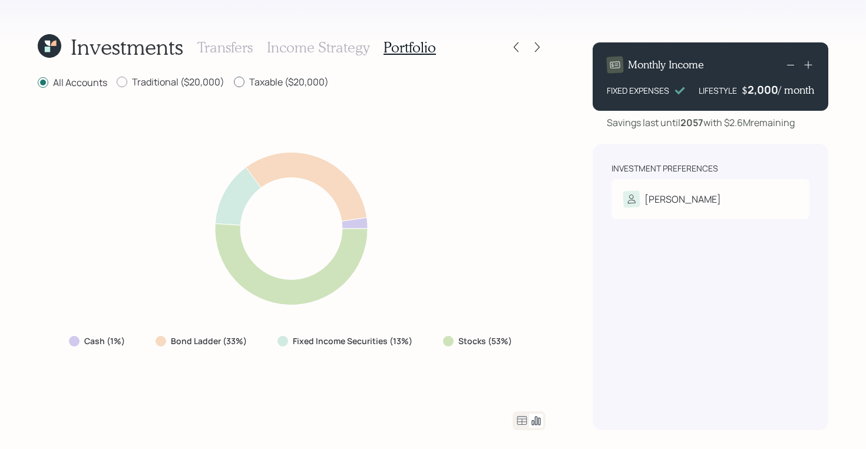
click at [274, 87] on label "Taxable ($20,000)" at bounding box center [281, 81] width 95 height 13
click at [234, 82] on input "Taxable ($20,000)" at bounding box center [233, 82] width 1 height 1
radio input "true"
radio input "false"
click at [52, 44] on icon at bounding box center [53, 43] width 5 height 5
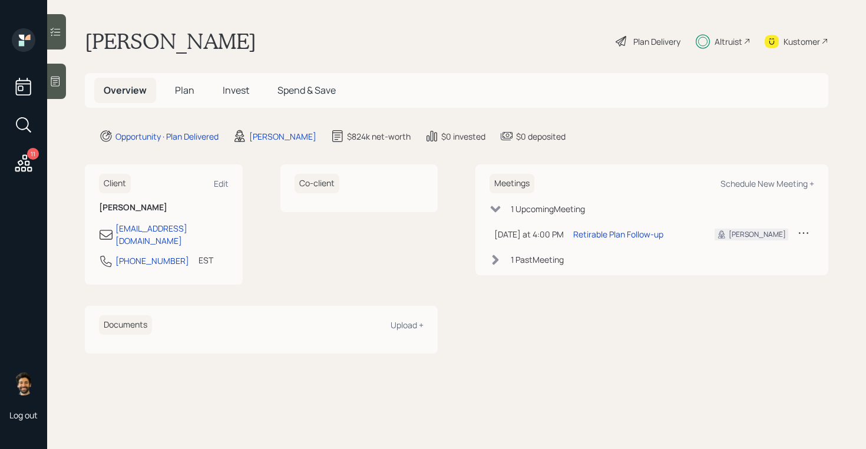
click at [627, 47] on icon at bounding box center [621, 41] width 14 height 14
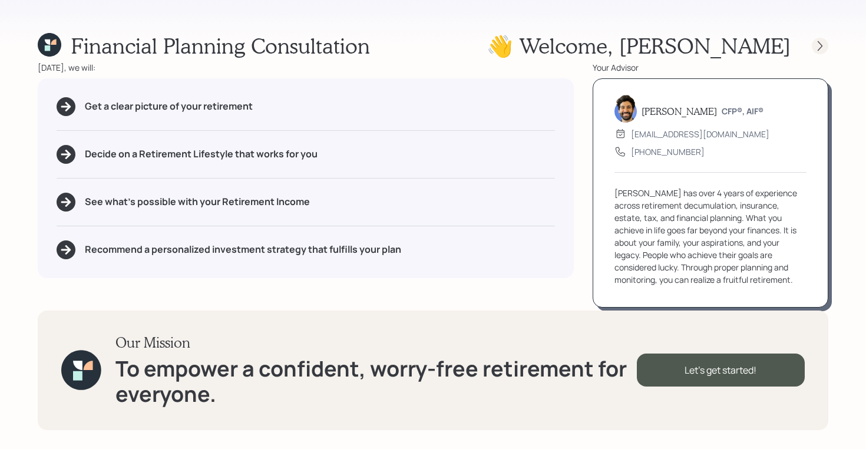
click at [812, 46] on div at bounding box center [819, 46] width 16 height 16
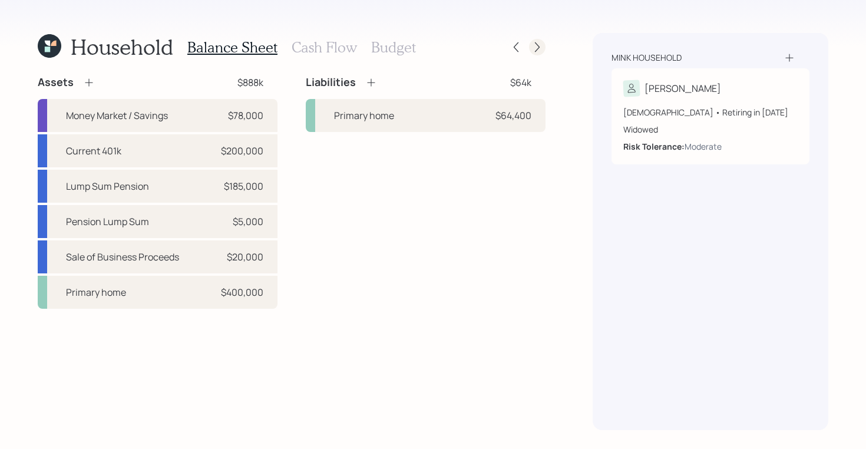
click at [540, 49] on icon at bounding box center [537, 47] width 12 height 12
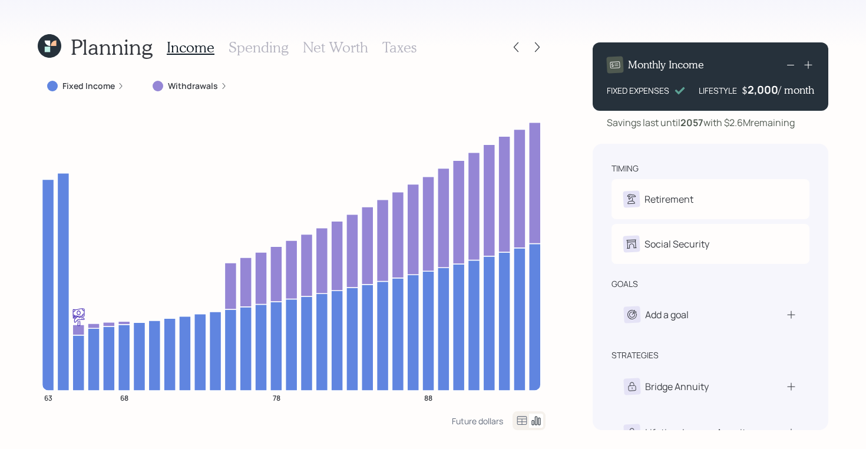
click at [42, 44] on icon at bounding box center [49, 46] width 28 height 28
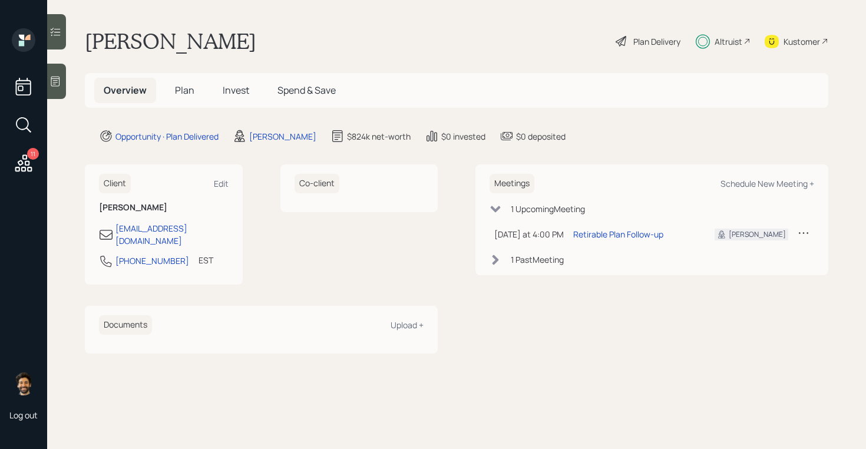
click at [190, 87] on span "Plan" at bounding box center [184, 90] width 19 height 13
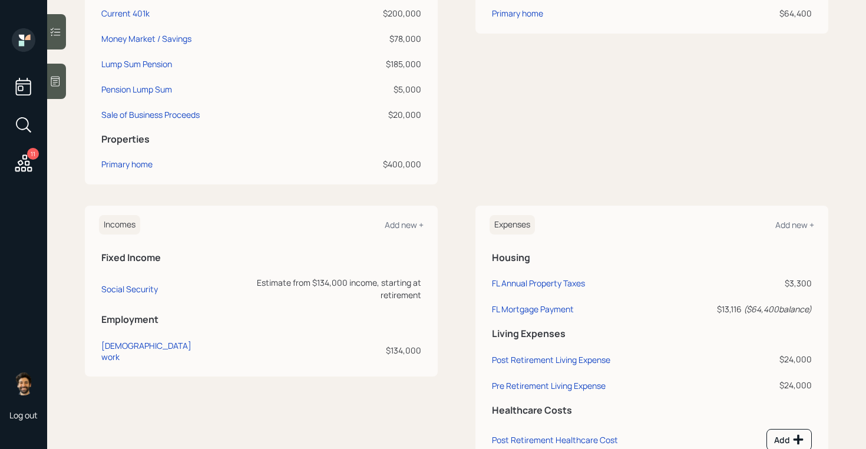
scroll to position [410, 0]
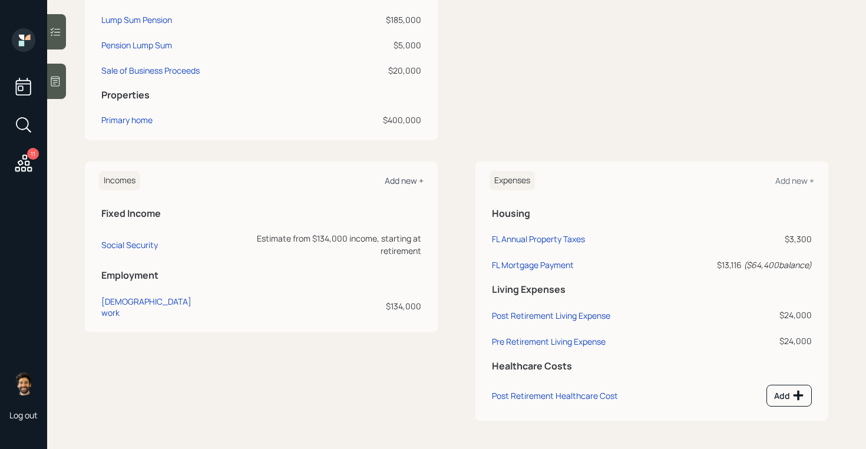
click at [396, 181] on div "Add new +" at bounding box center [404, 180] width 39 height 11
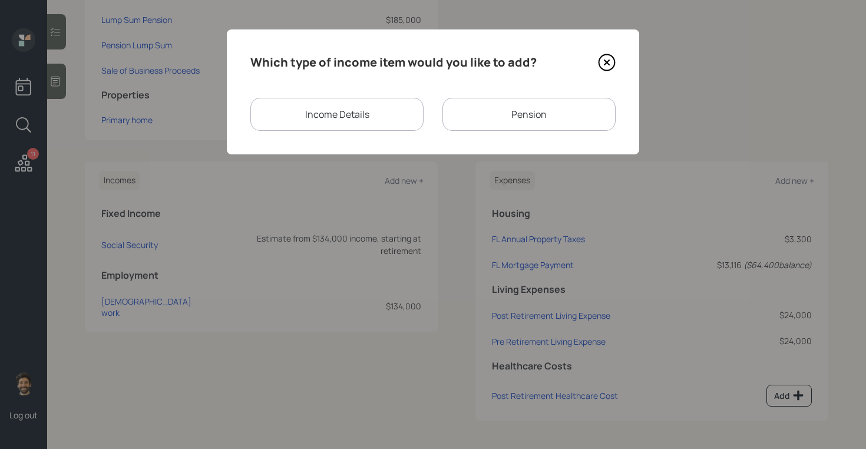
click at [299, 104] on div "Income Details" at bounding box center [336, 114] width 173 height 33
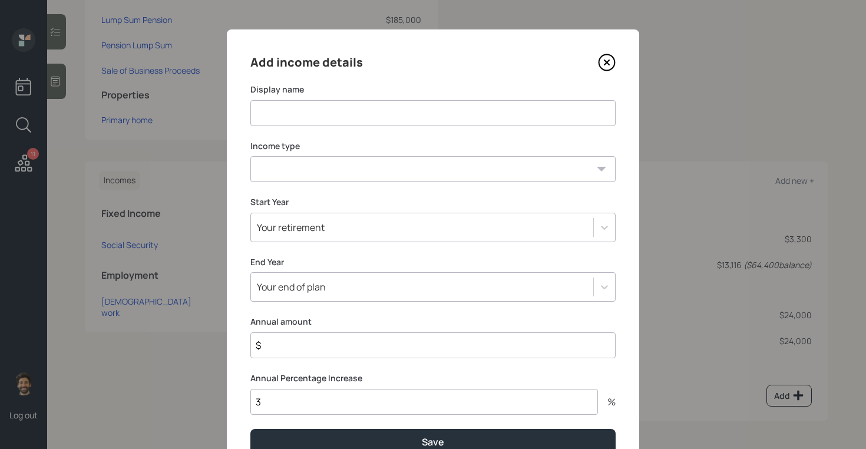
click at [299, 115] on input at bounding box center [432, 113] width 365 height 26
type input "Income Block"
click at [290, 175] on select "Full-time work Part-time work Self employment Other" at bounding box center [432, 169] width 365 height 26
select select "other"
click at [250, 156] on select "Full-time work Part-time work Self employment Other" at bounding box center [432, 169] width 365 height 26
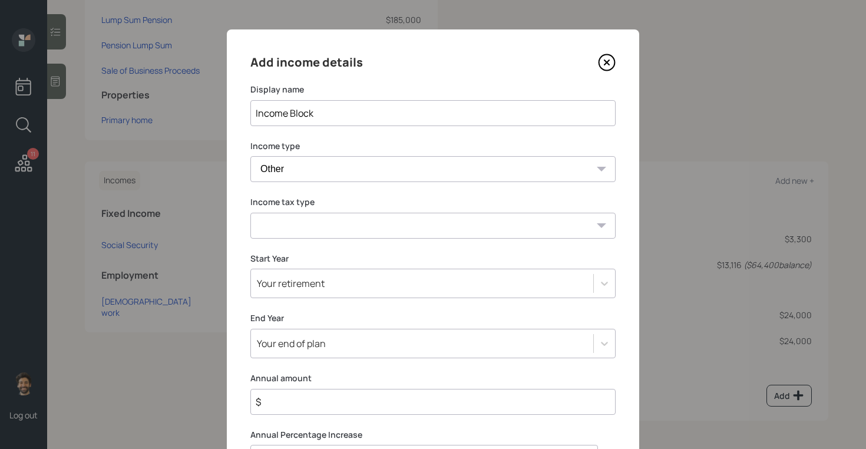
click at [293, 233] on select "Tax-free Earned Self Employment Alimony Royalties Pension / Annuity Interest Di…" at bounding box center [432, 226] width 365 height 26
select select "tax_free"
click at [250, 213] on select "Tax-free Earned Self Employment Alimony Royalties Pension / Annuity Interest Di…" at bounding box center [432, 226] width 365 height 26
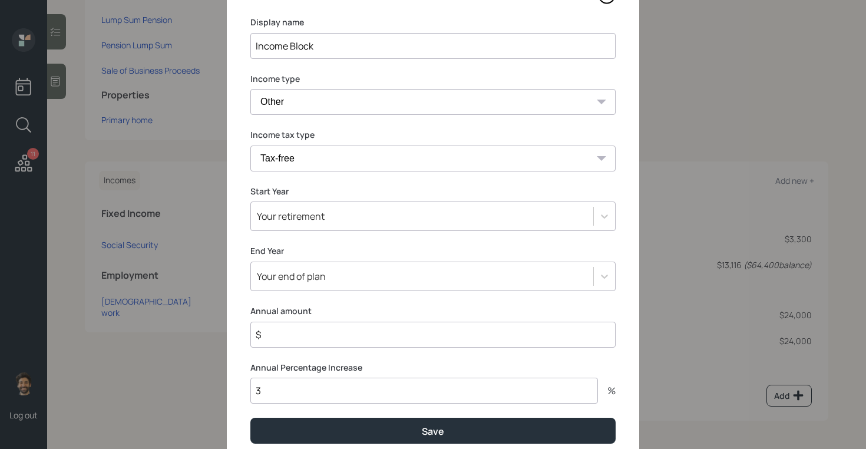
scroll to position [82, 0]
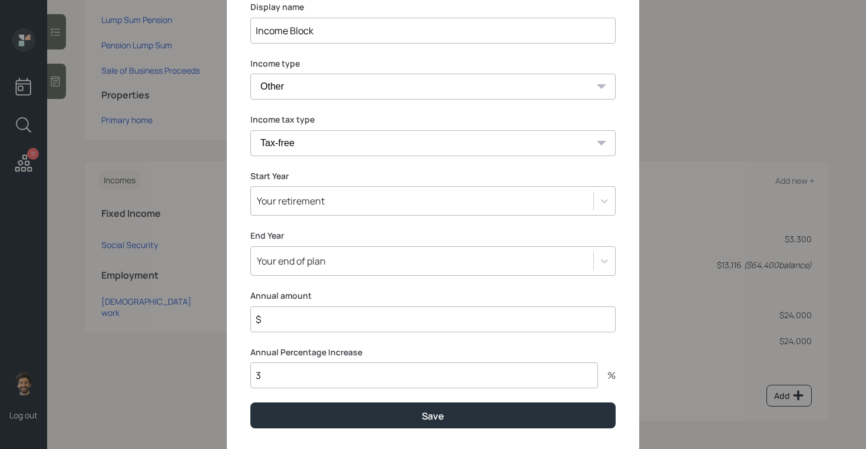
click at [280, 323] on input "$" at bounding box center [432, 319] width 365 height 26
type input "$ 6,700"
click at [265, 215] on div "Your retirement" at bounding box center [432, 200] width 365 height 29
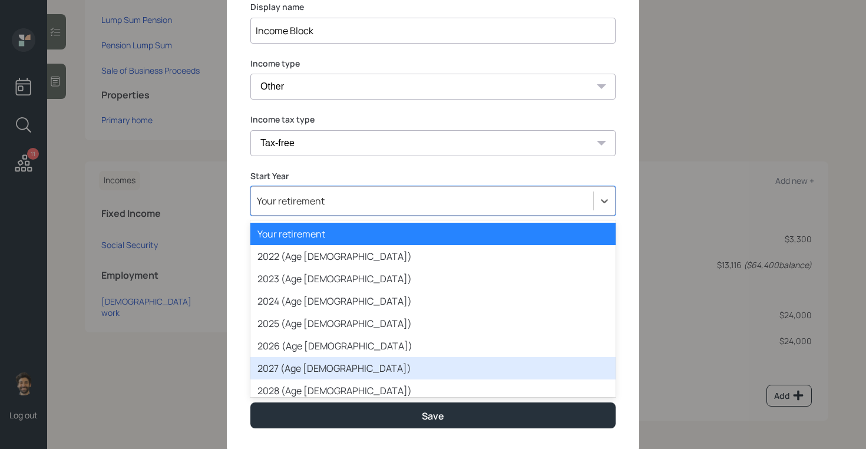
click at [294, 363] on div "2027 (Age 65)" at bounding box center [432, 368] width 365 height 22
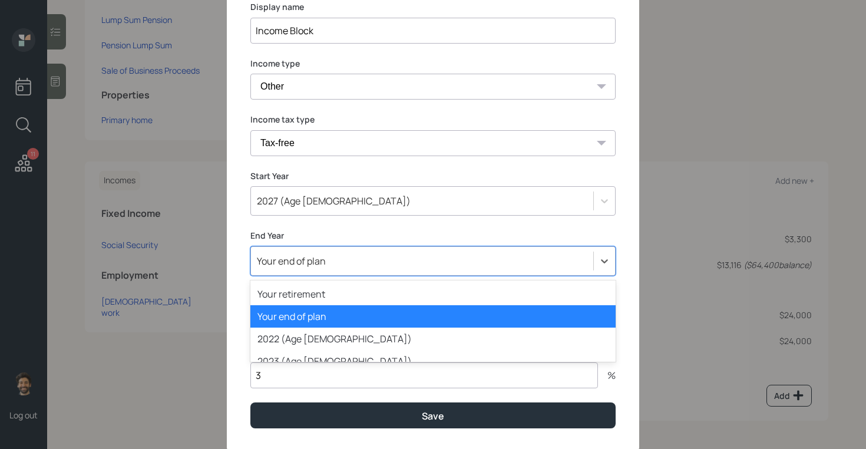
click at [281, 264] on div "Your end of plan" at bounding box center [432, 260] width 365 height 29
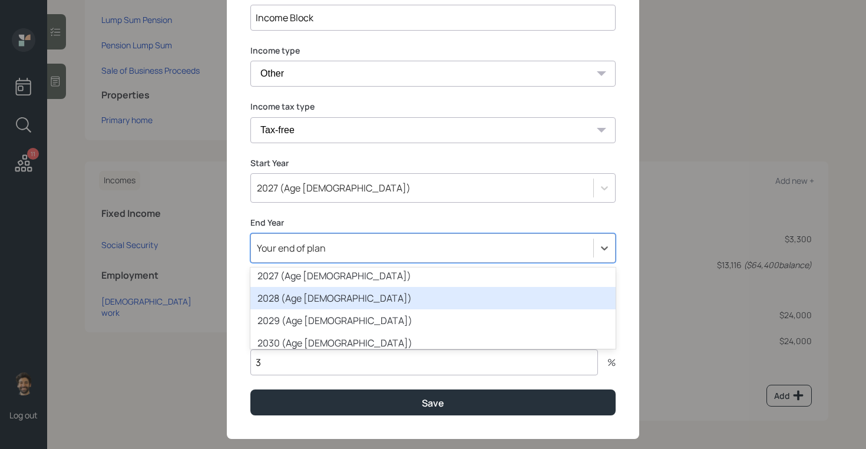
scroll to position [185, 0]
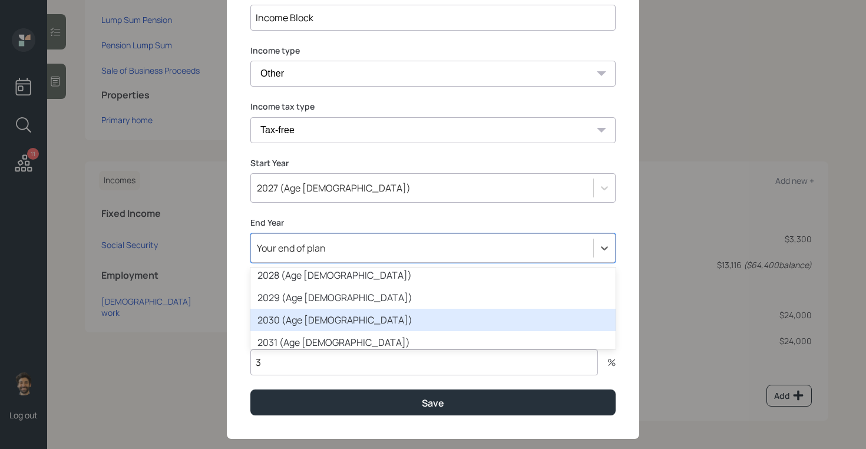
click at [290, 323] on div "2030 (Age 68)" at bounding box center [432, 320] width 365 height 22
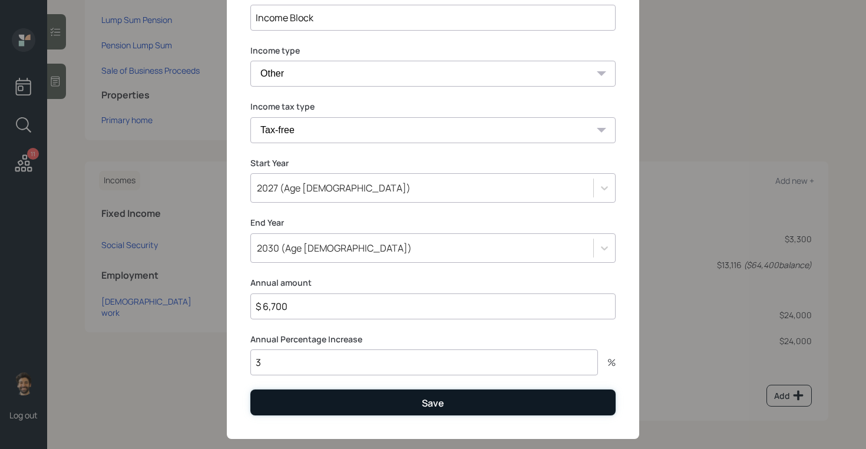
click at [292, 398] on button "Save" at bounding box center [432, 401] width 365 height 25
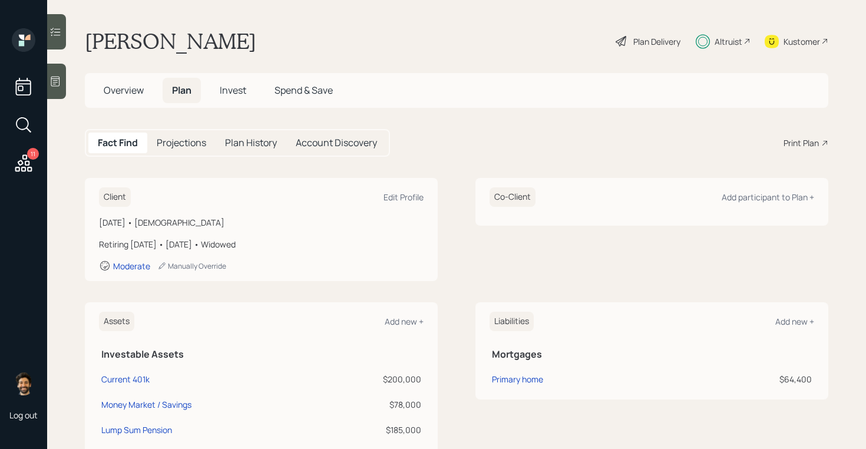
click at [653, 37] on div "Plan Delivery" at bounding box center [656, 41] width 47 height 12
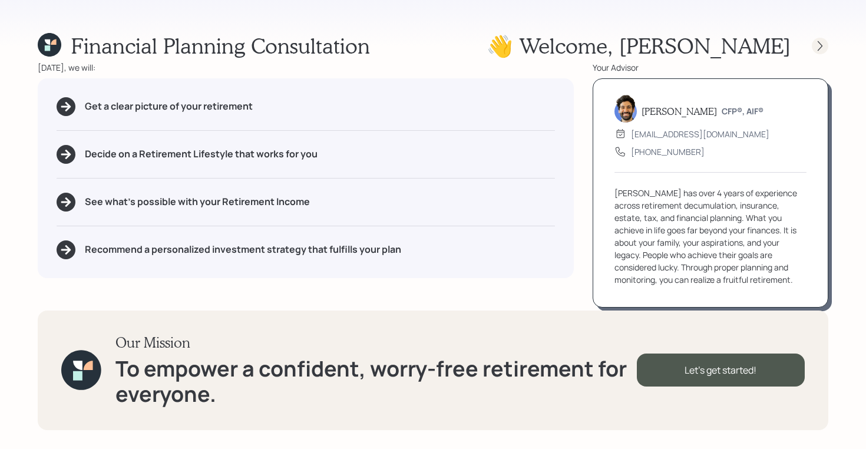
click at [816, 40] on icon at bounding box center [820, 46] width 12 height 12
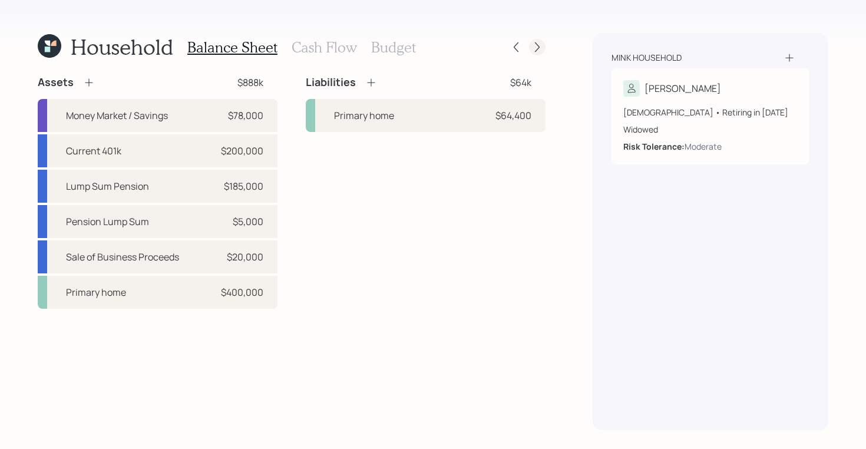
click at [539, 49] on icon at bounding box center [537, 47] width 12 height 12
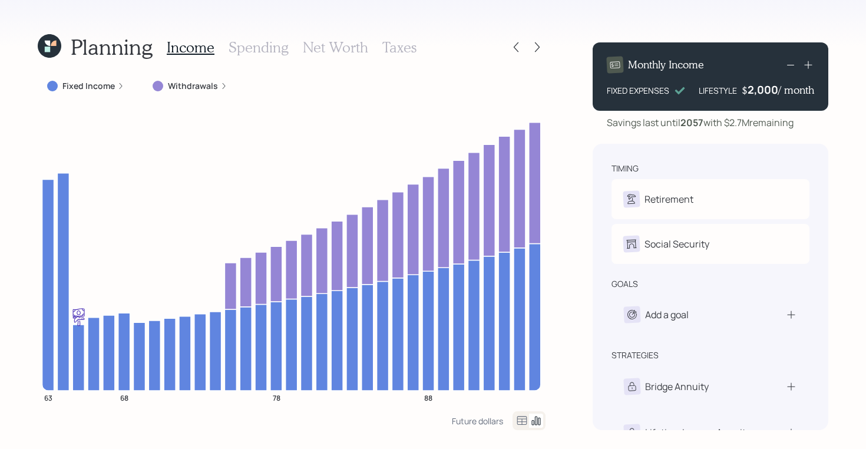
click at [259, 52] on h3 "Spending" at bounding box center [258, 47] width 60 height 17
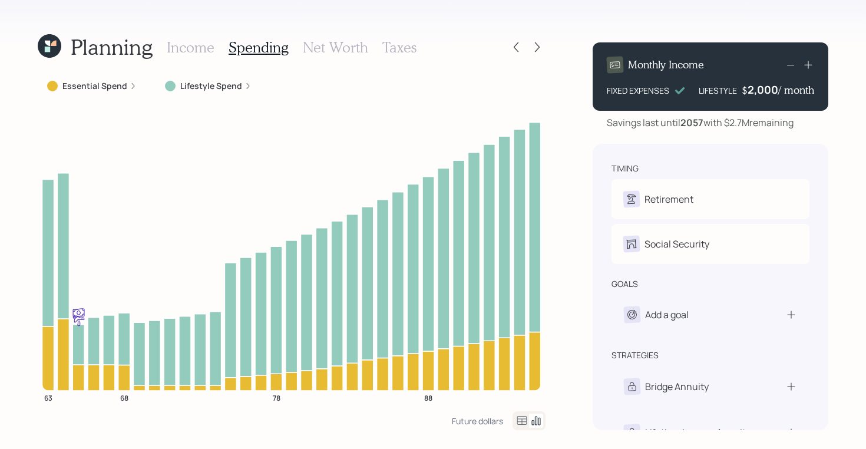
click at [183, 42] on h3 "Income" at bounding box center [191, 47] width 48 height 17
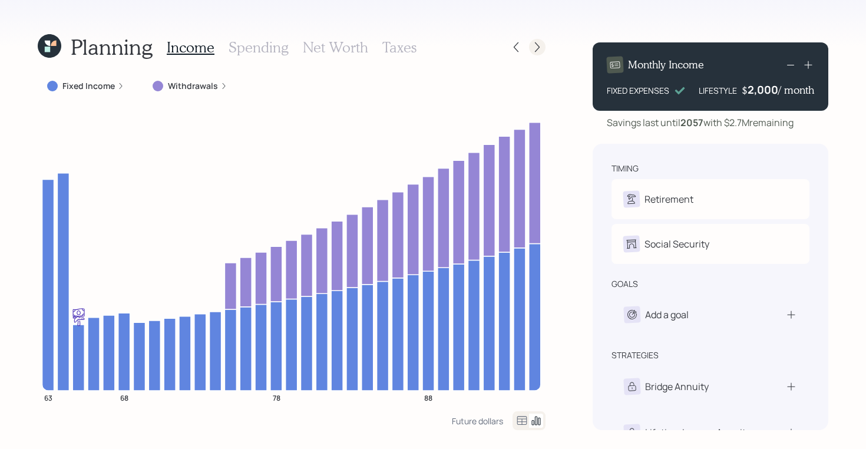
click at [529, 49] on div at bounding box center [537, 47] width 16 height 16
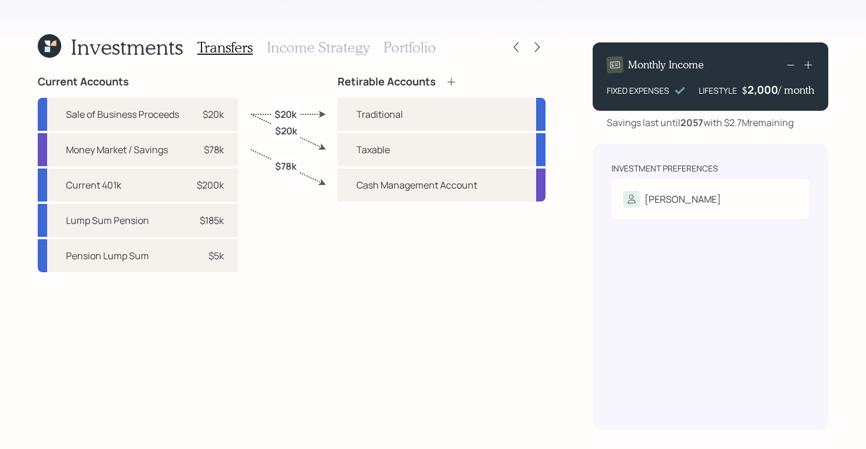
click at [401, 51] on h3 "Portfolio" at bounding box center [409, 47] width 52 height 17
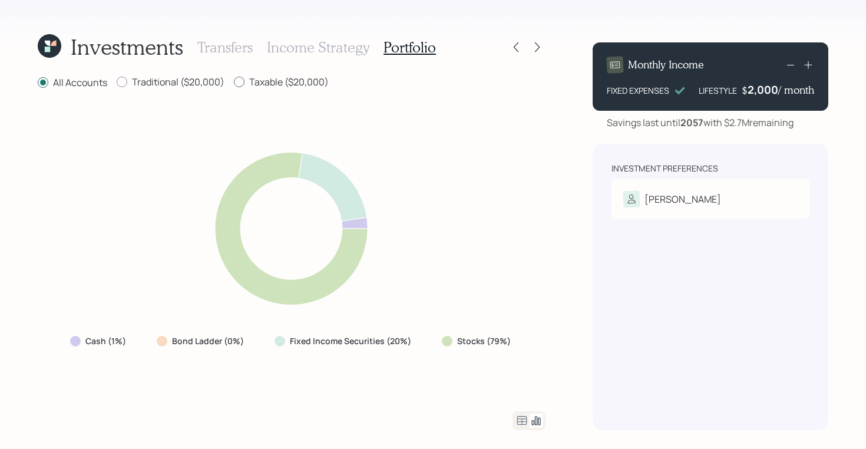
click at [280, 78] on label "Taxable ($20,000)" at bounding box center [281, 81] width 95 height 13
click at [234, 82] on input "Taxable ($20,000)" at bounding box center [233, 82] width 1 height 1
radio input "true"
radio input "false"
drag, startPoint x: 501, startPoint y: 341, endPoint x: 422, endPoint y: 341, distance: 78.9
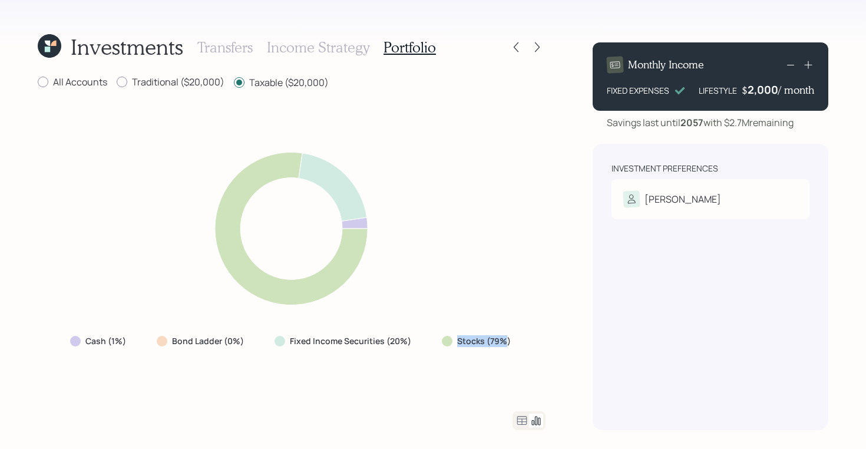
click at [422, 341] on div "Cash (1%) Bond Ladder (0%) Fixed Income Securities (20%) Stocks (79%)" at bounding box center [292, 340] width 462 height 21
click at [518, 417] on icon at bounding box center [522, 420] width 14 height 14
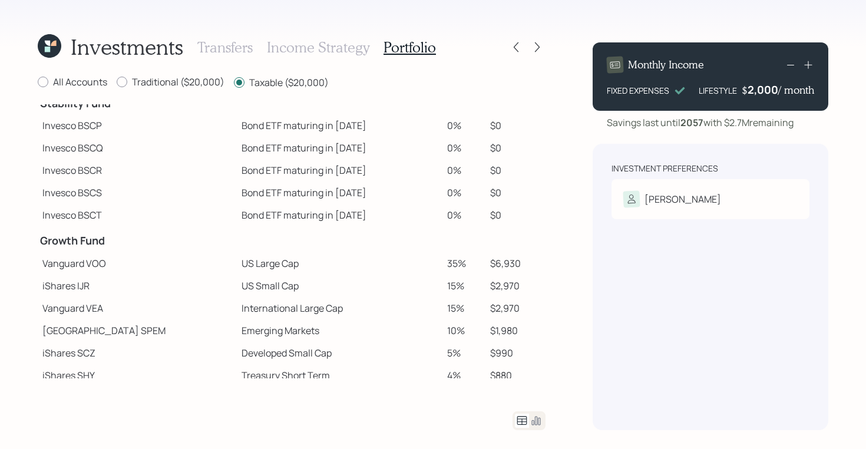
scroll to position [66, 0]
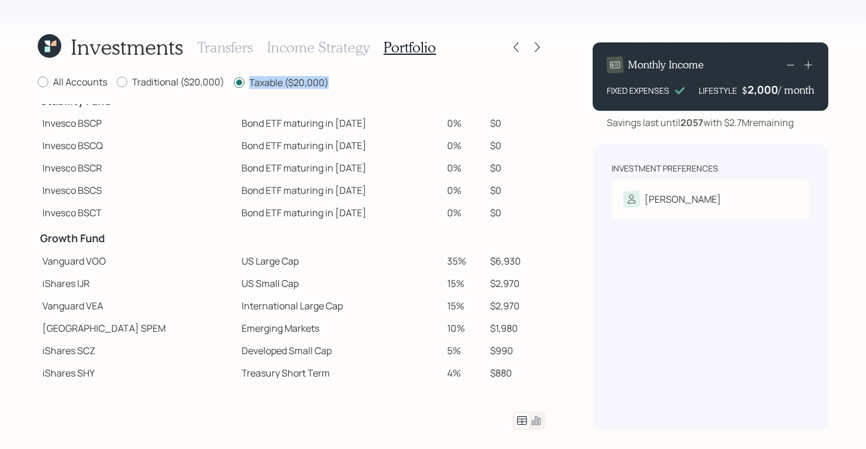
drag, startPoint x: 249, startPoint y: 85, endPoint x: 347, endPoint y: 85, distance: 97.7
click at [347, 85] on div "All Accounts Traditional ($20,000) Taxable ($20,000)" at bounding box center [292, 82] width 508 height 15
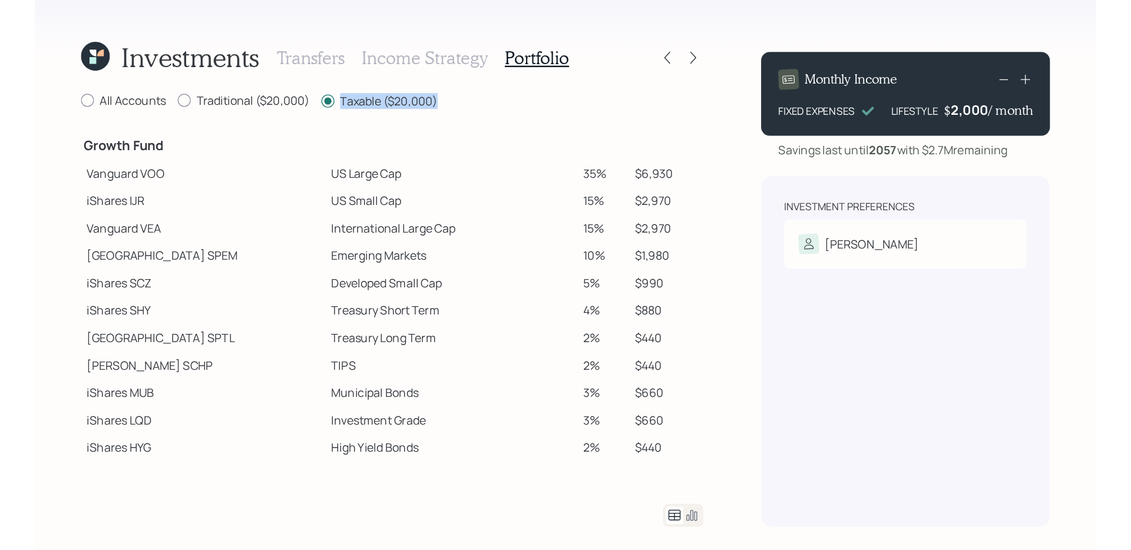
scroll to position [191, 0]
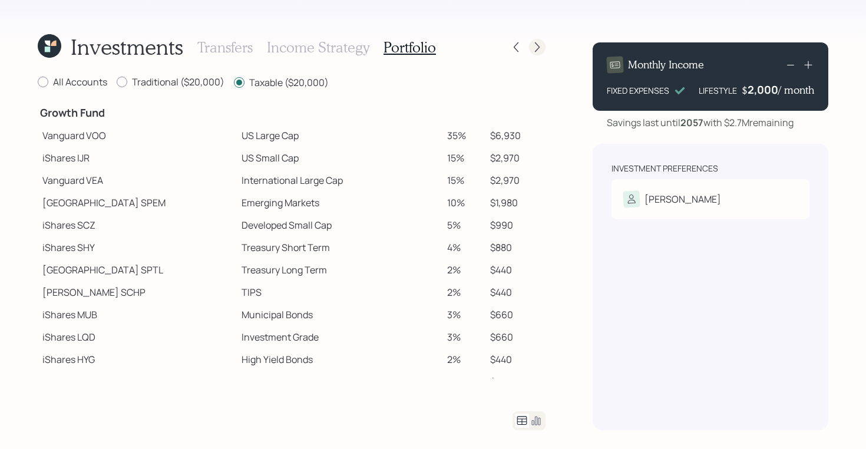
click at [538, 44] on icon at bounding box center [537, 47] width 12 height 12
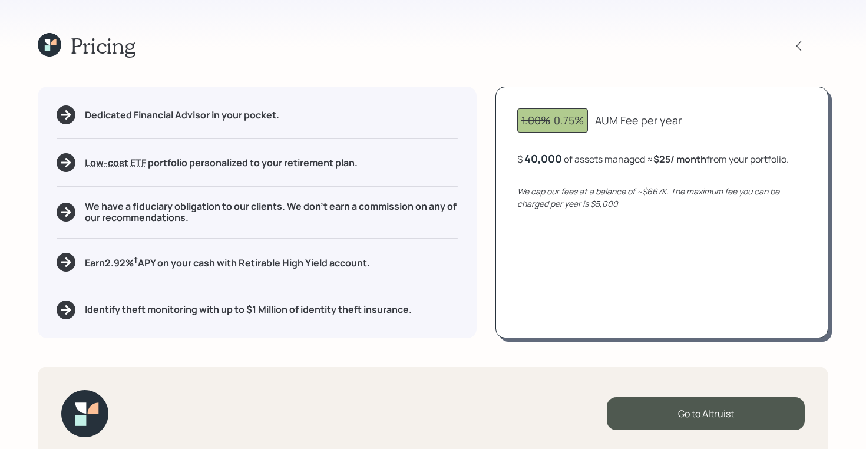
click at [539, 155] on div "40,000" at bounding box center [543, 158] width 38 height 14
click at [539, 155] on div "40000" at bounding box center [541, 158] width 35 height 14
click at [570, 161] on div "$ 20,000 of assets managed ≈ $13 / month from your portfolio ." at bounding box center [652, 158] width 270 height 15
drag, startPoint x: 562, startPoint y: 161, endPoint x: 510, endPoint y: 160, distance: 51.8
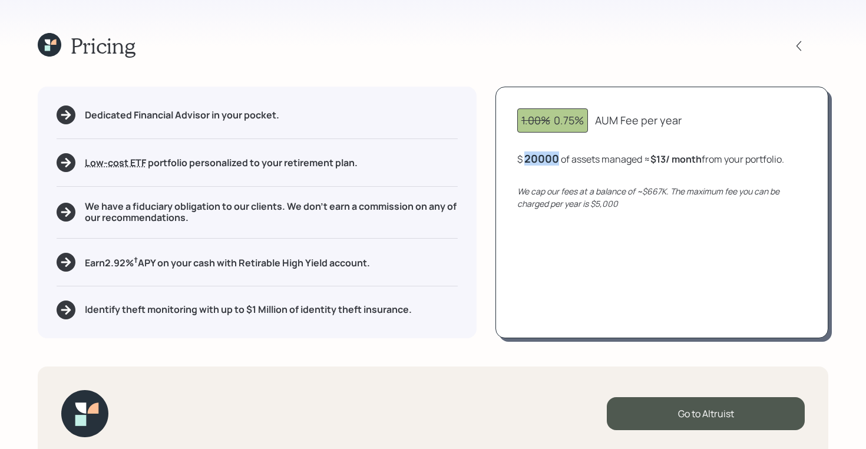
click at [510, 160] on div "1.00% 0.75% AUM Fee per year $ 20000 of assets managed ≈ $13 / month from your …" at bounding box center [661, 212] width 333 height 251
click at [605, 161] on div "$ 20000 of assets managed ≈ $13 / month from your portfolio ." at bounding box center [650, 158] width 267 height 15
drag, startPoint x: 654, startPoint y: 159, endPoint x: 715, endPoint y: 159, distance: 60.7
click at [715, 159] on div "$ 20,000 of assets managed ≈ $13 / month from your portfolio ." at bounding box center [652, 158] width 270 height 15
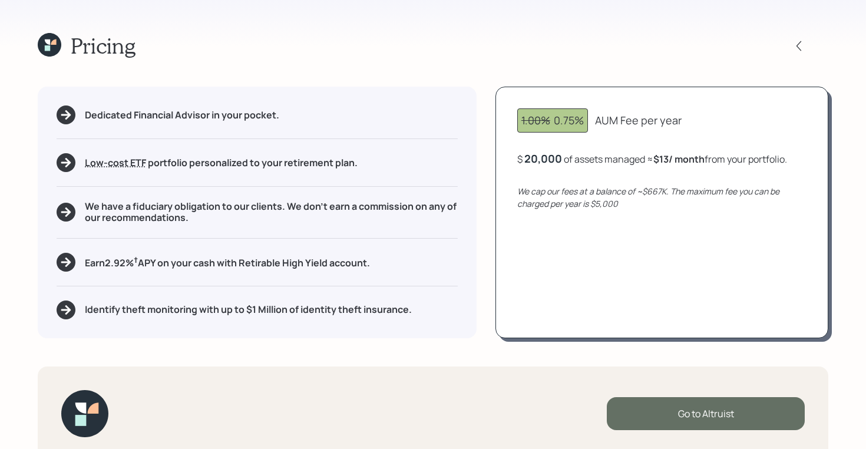
click at [700, 416] on div "Go to Altruist" at bounding box center [706, 413] width 198 height 33
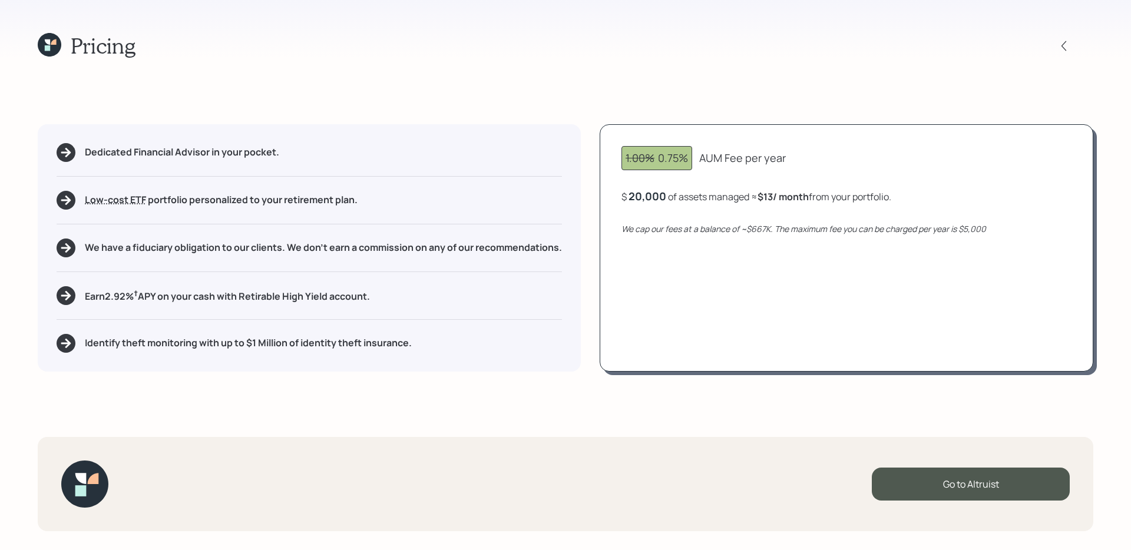
click at [50, 41] on icon at bounding box center [50, 45] width 24 height 24
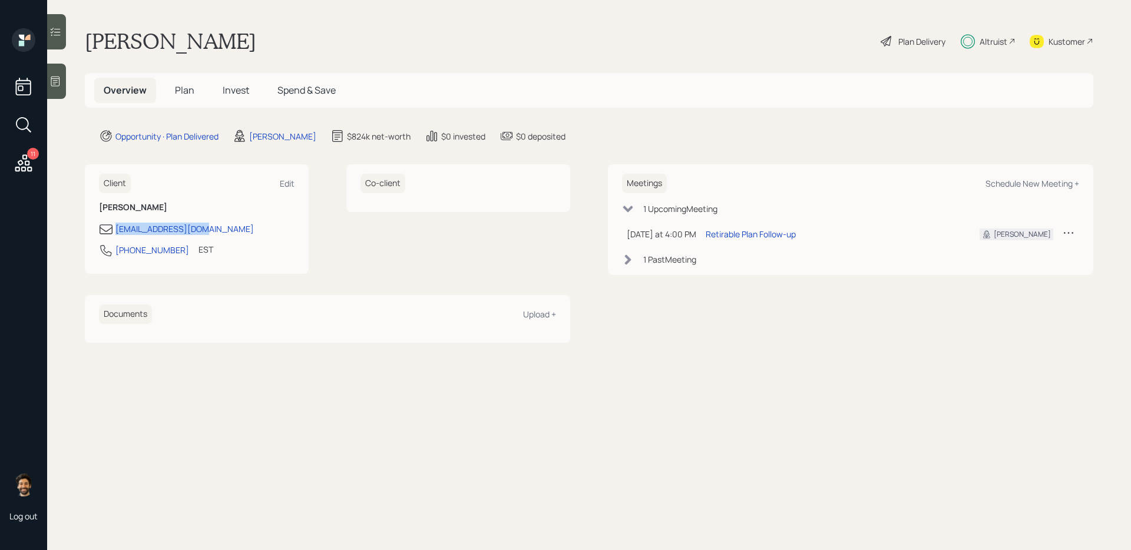
drag, startPoint x: 208, startPoint y: 227, endPoint x: 110, endPoint y: 227, distance: 98.3
click at [110, 227] on div "lmkm.mink@gmail.com" at bounding box center [196, 229] width 195 height 14
copy div "lmkm.mink@gmail.com"
drag, startPoint x: 169, startPoint y: 253, endPoint x: 107, endPoint y: 253, distance: 62.4
click at [107, 253] on div "352-258-1190 EST Currently 4:02 PM" at bounding box center [196, 253] width 195 height 21
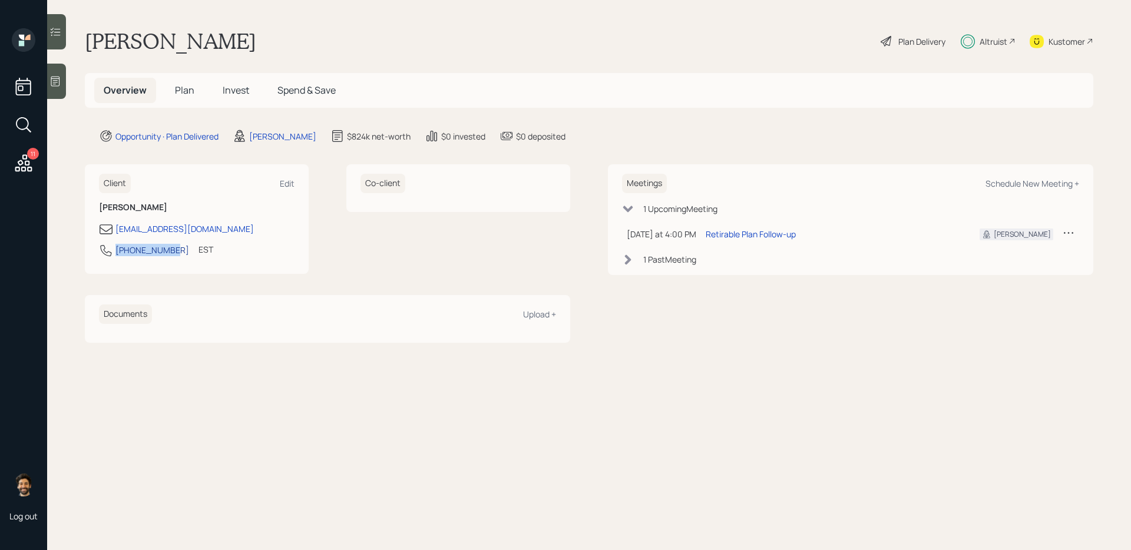
copy div "352-258-1190"
click at [180, 87] on span "Plan" at bounding box center [184, 90] width 19 height 13
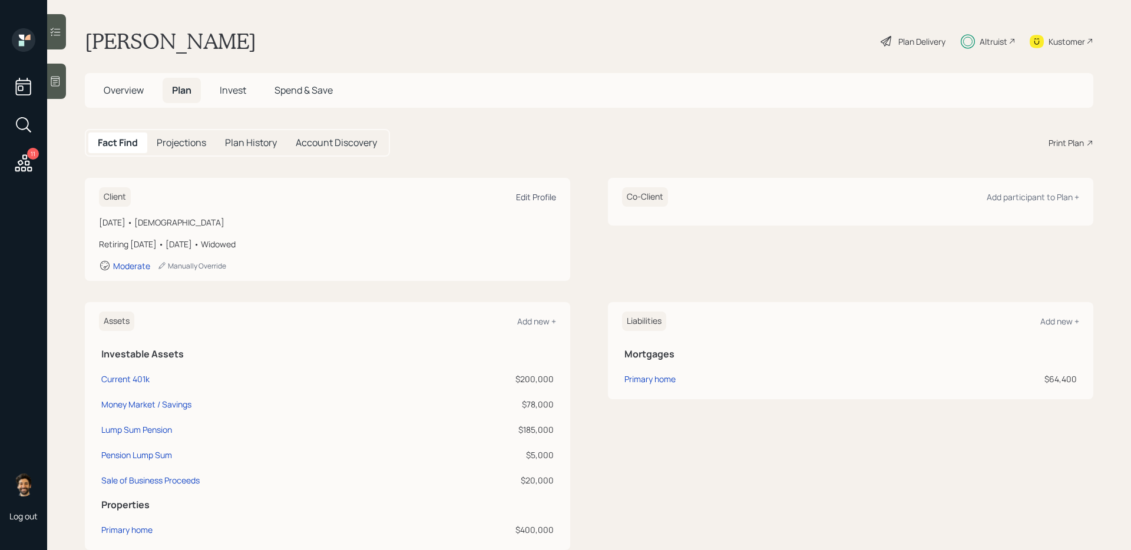
click at [528, 198] on div "Edit Profile" at bounding box center [536, 196] width 40 height 11
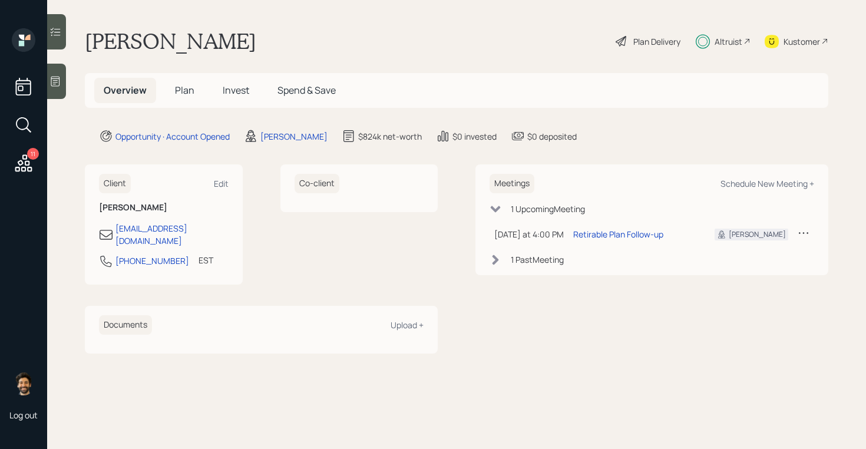
click at [230, 88] on span "Invest" at bounding box center [236, 90] width 26 height 13
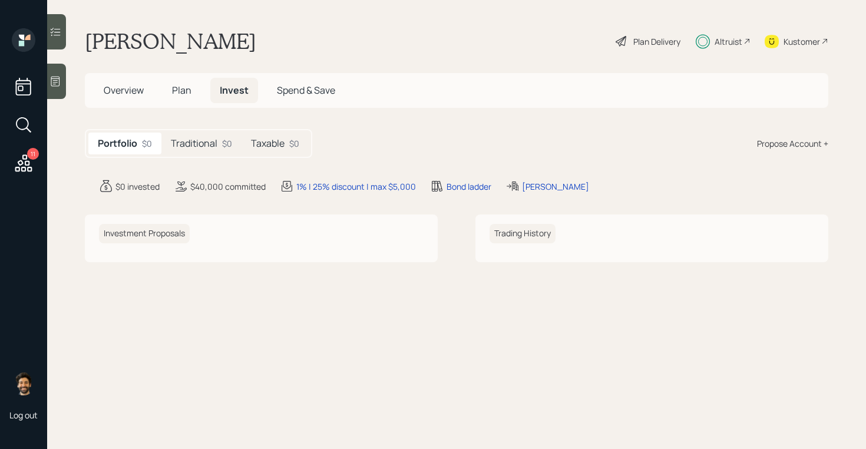
click at [287, 138] on div "Taxable $0" at bounding box center [274, 143] width 67 height 22
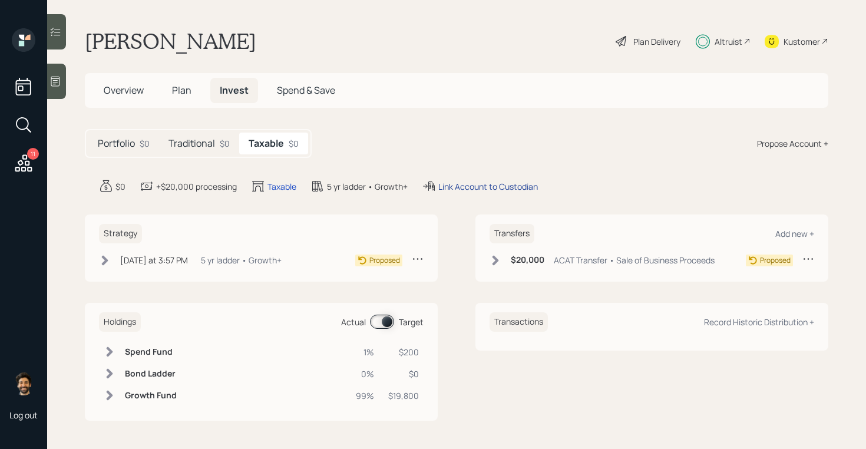
click at [465, 183] on div "Link Account to Custodian" at bounding box center [488, 186] width 100 height 12
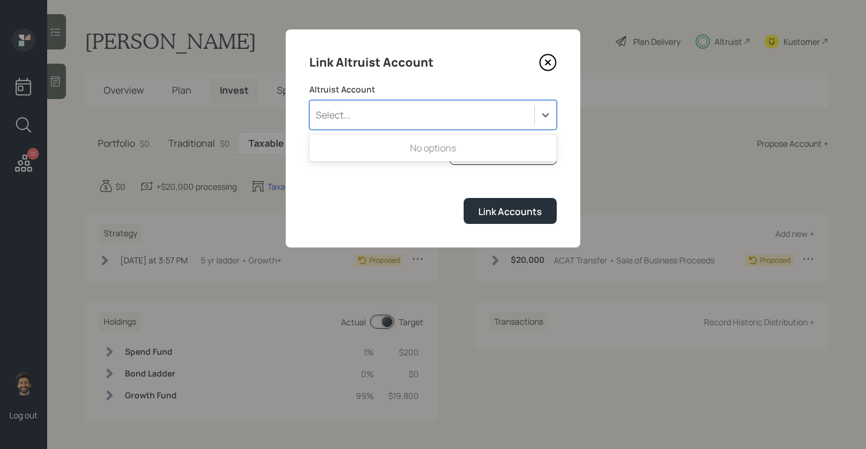
click at [396, 120] on div "Select..." at bounding box center [422, 115] width 224 height 20
click at [432, 86] on label "Altruist Account" at bounding box center [432, 90] width 247 height 12
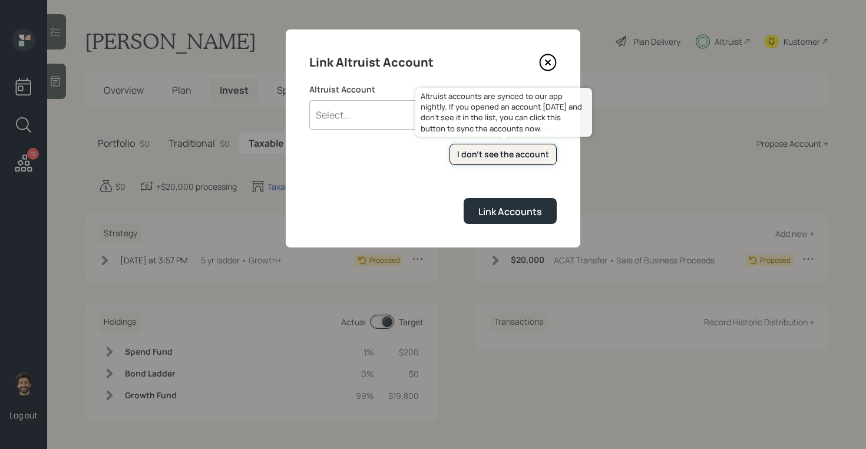
click at [476, 144] on button "I don't see the account" at bounding box center [502, 155] width 107 height 22
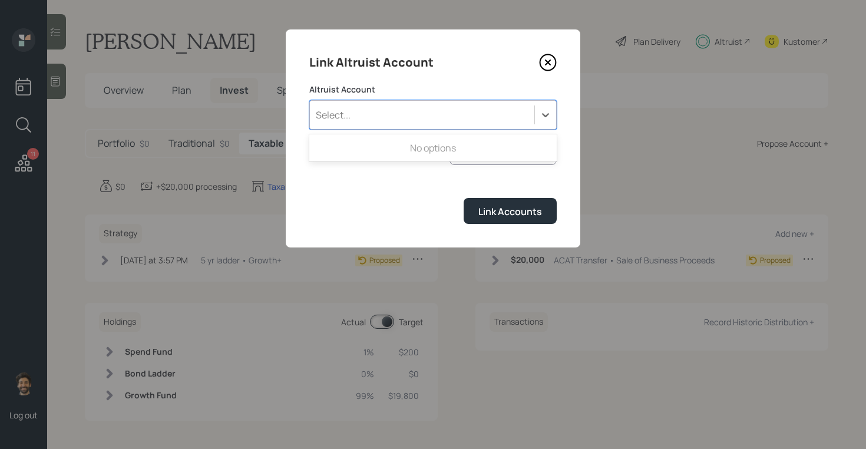
click at [355, 110] on div "Select..." at bounding box center [422, 115] width 224 height 20
click at [351, 120] on div "Select..." at bounding box center [422, 115] width 224 height 20
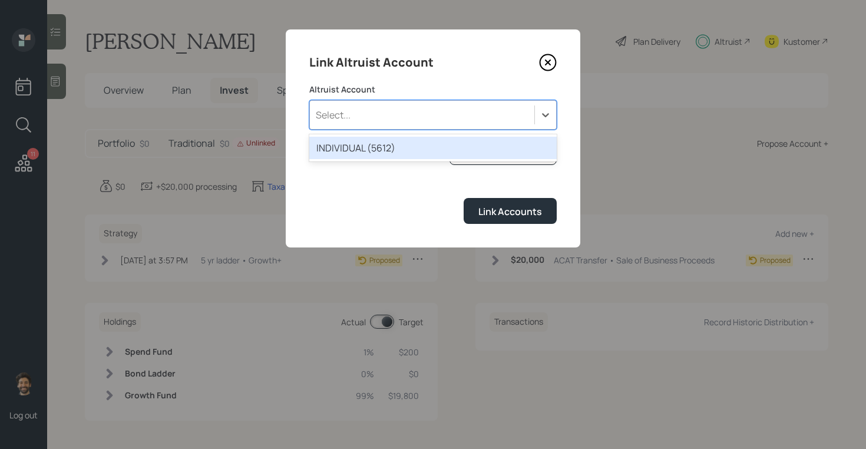
click at [403, 112] on div "Select..." at bounding box center [422, 115] width 224 height 20
click at [403, 145] on div "INDIVIDUAL (5612)" at bounding box center [432, 148] width 247 height 22
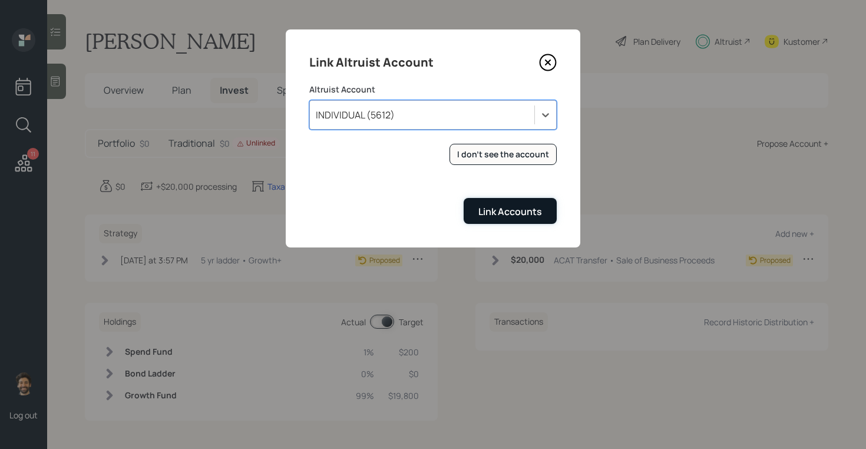
click at [479, 204] on button "Link Accounts" at bounding box center [509, 210] width 93 height 25
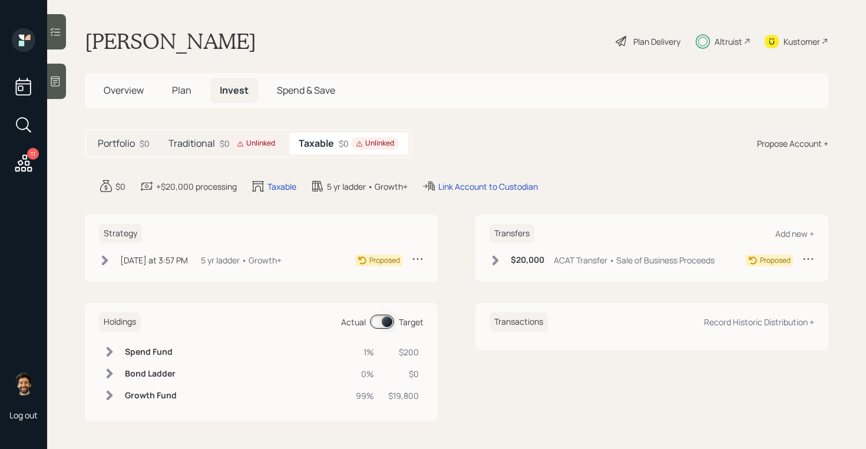
click at [496, 257] on icon at bounding box center [495, 260] width 12 height 12
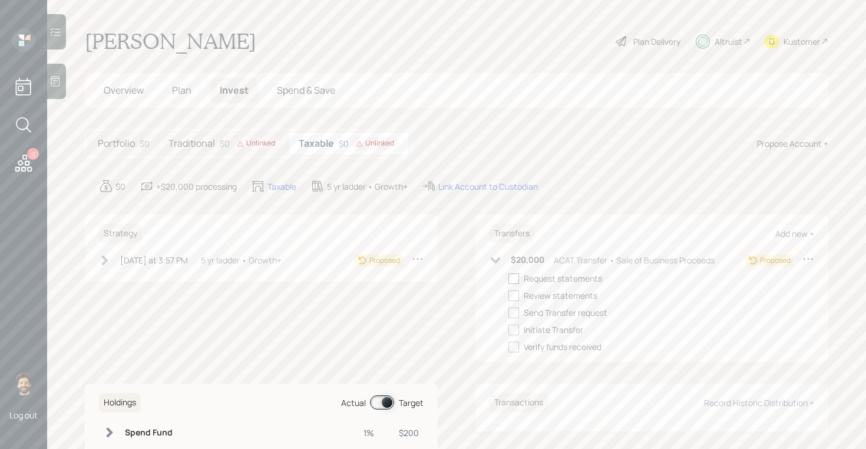
click at [513, 273] on div at bounding box center [513, 278] width 11 height 11
click at [508, 278] on input "checkbox" at bounding box center [508, 278] width 1 height 1
checkbox input "true"
click at [107, 263] on icon at bounding box center [105, 260] width 12 height 12
click at [122, 279] on div at bounding box center [123, 278] width 11 height 11
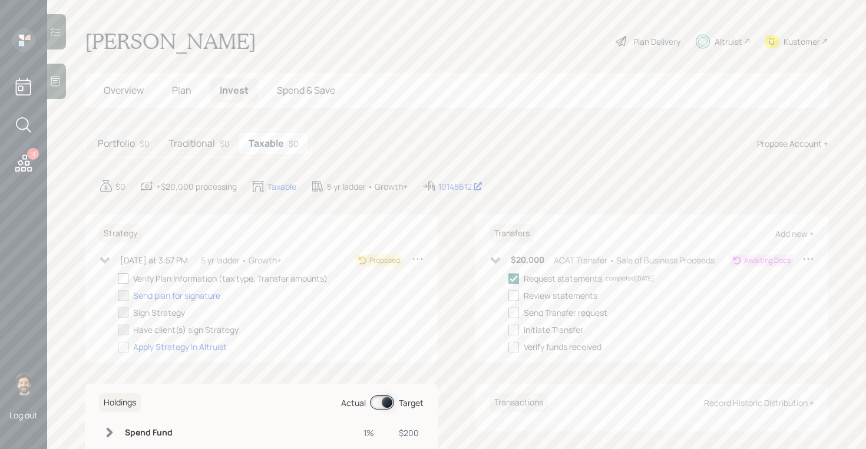
click at [118, 279] on input "checkbox" at bounding box center [117, 278] width 1 height 1
checkbox input "true"
click at [175, 88] on span "Plan" at bounding box center [181, 90] width 19 height 13
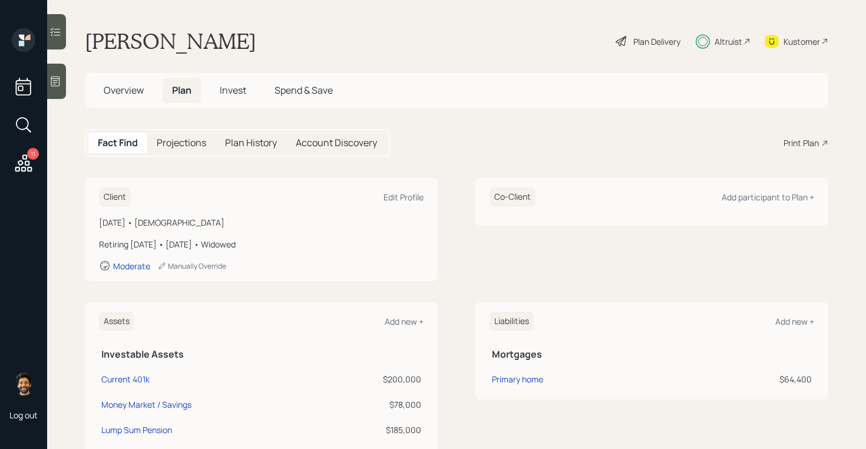
click at [808, 146] on div "Print Plan" at bounding box center [800, 143] width 35 height 12
click at [232, 90] on span "Invest" at bounding box center [233, 90] width 26 height 13
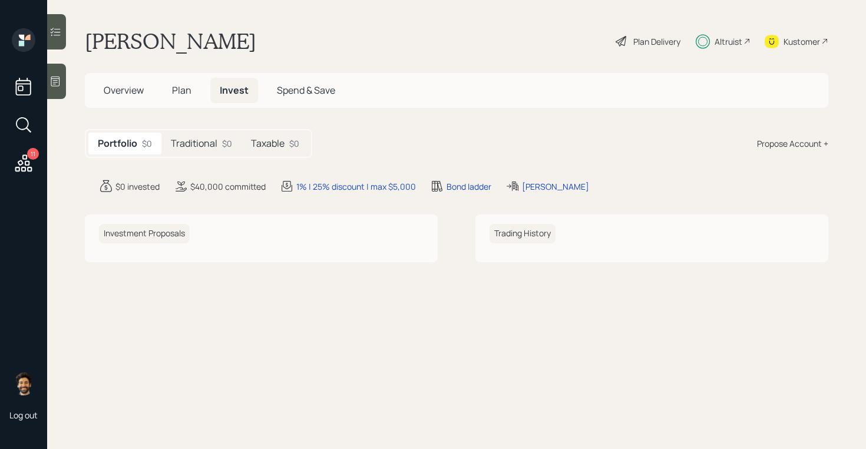
click at [267, 138] on h5 "Taxable" at bounding box center [268, 143] width 34 height 11
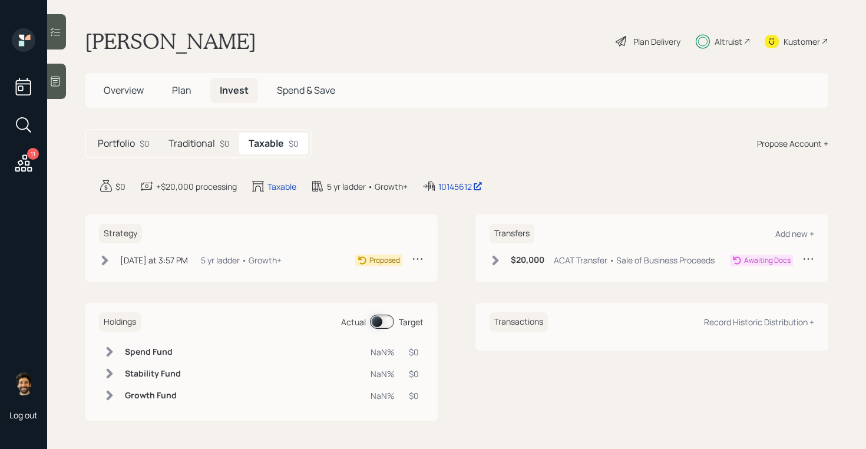
click at [200, 145] on h5 "Traditional" at bounding box center [191, 143] width 47 height 11
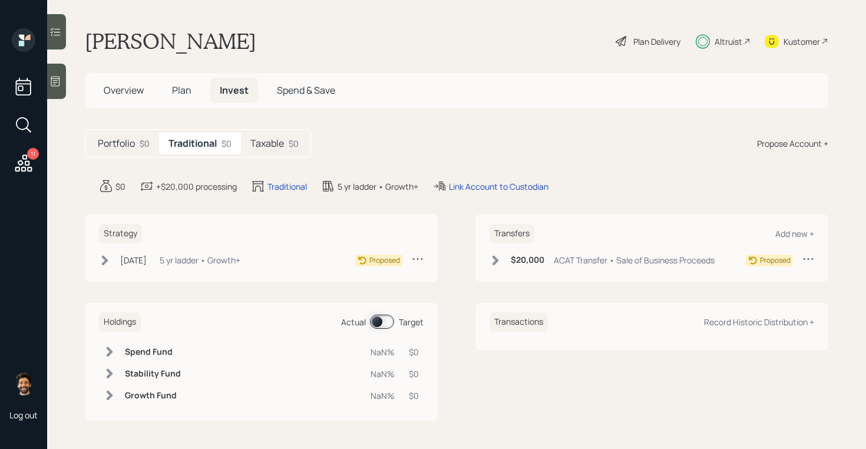
click at [135, 94] on span "Overview" at bounding box center [124, 90] width 40 height 13
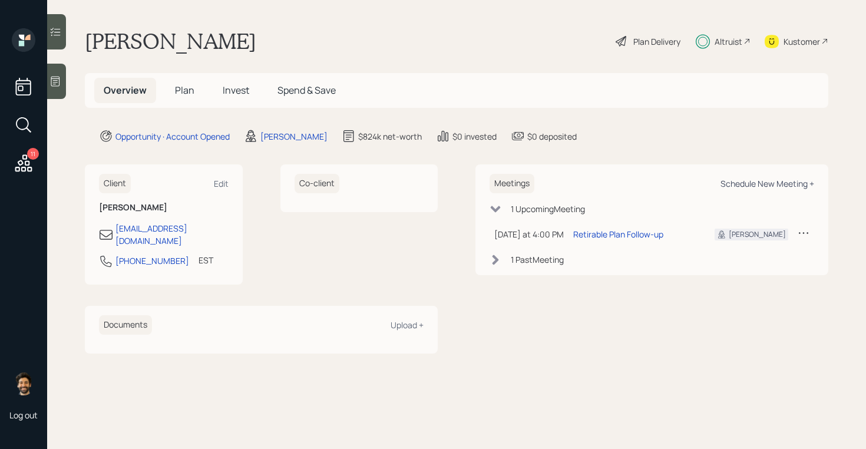
click at [753, 178] on div "Schedule New Meeting +" at bounding box center [767, 183] width 94 height 11
select select "f14b762f-c7c2-4b89-9227-8fa891345eea"
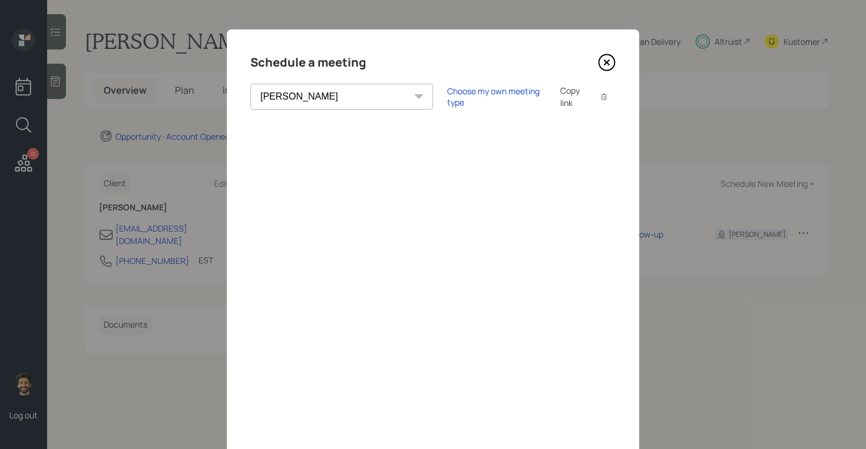
click at [607, 65] on icon at bounding box center [607, 63] width 18 height 18
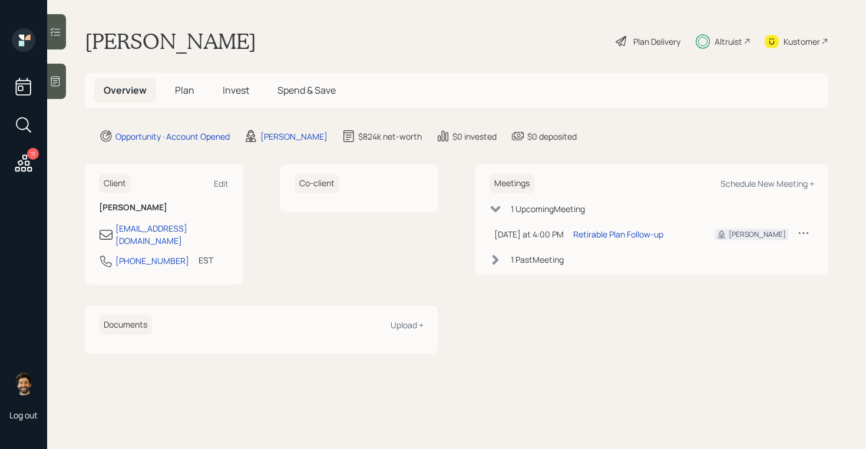
click at [181, 90] on span "Plan" at bounding box center [184, 90] width 19 height 13
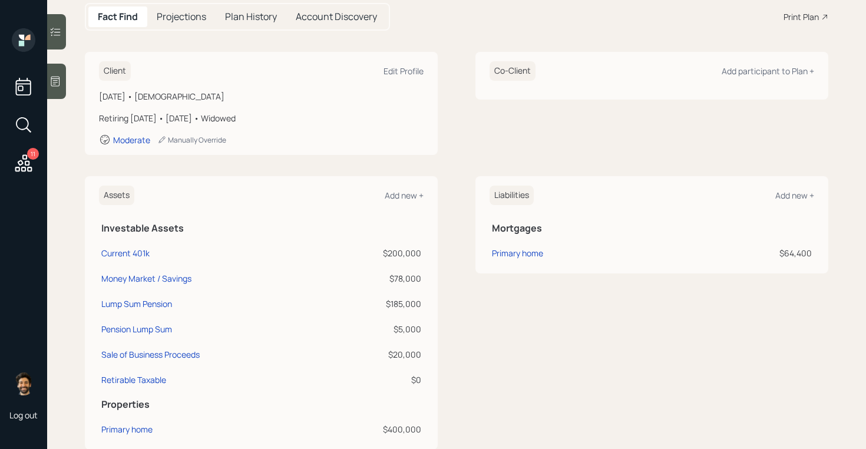
scroll to position [120, 0]
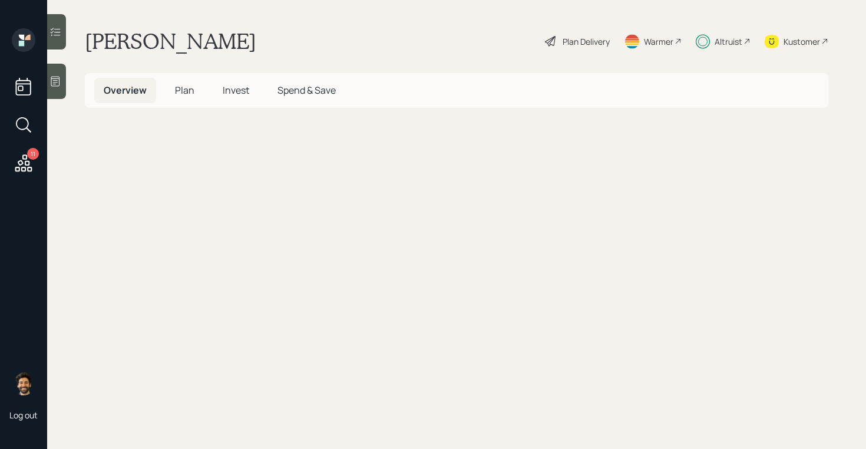
click at [230, 85] on span "Invest" at bounding box center [236, 90] width 26 height 13
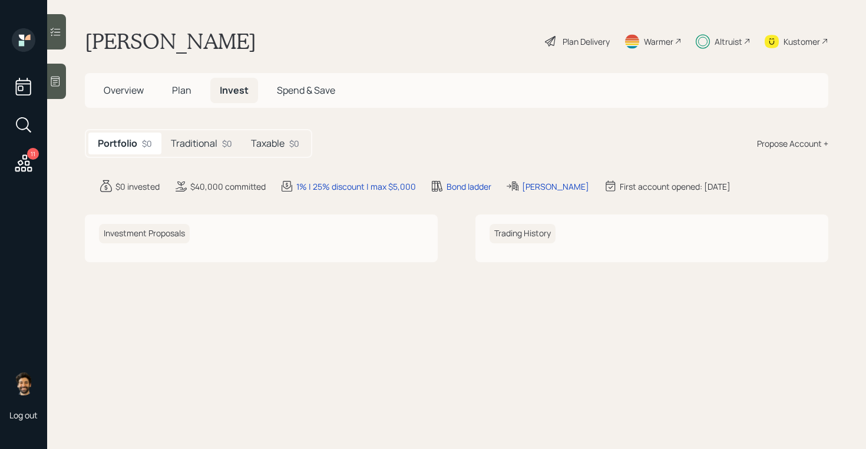
click at [262, 148] on h5 "Taxable" at bounding box center [268, 143] width 34 height 11
